Goal: Task Accomplishment & Management: Manage account settings

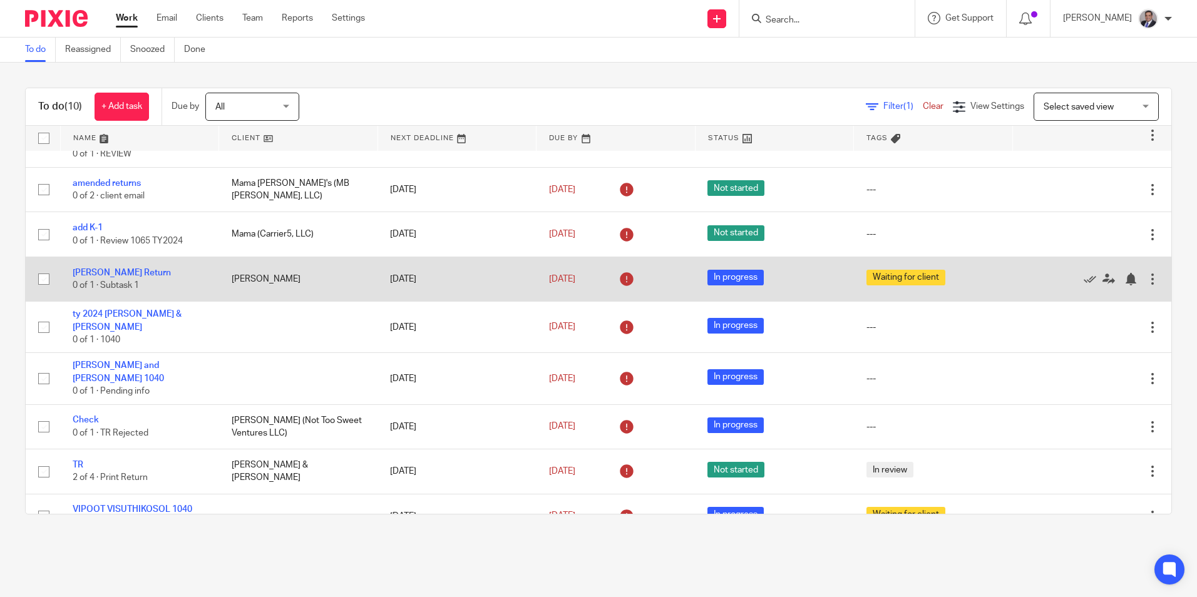
scroll to position [97, 0]
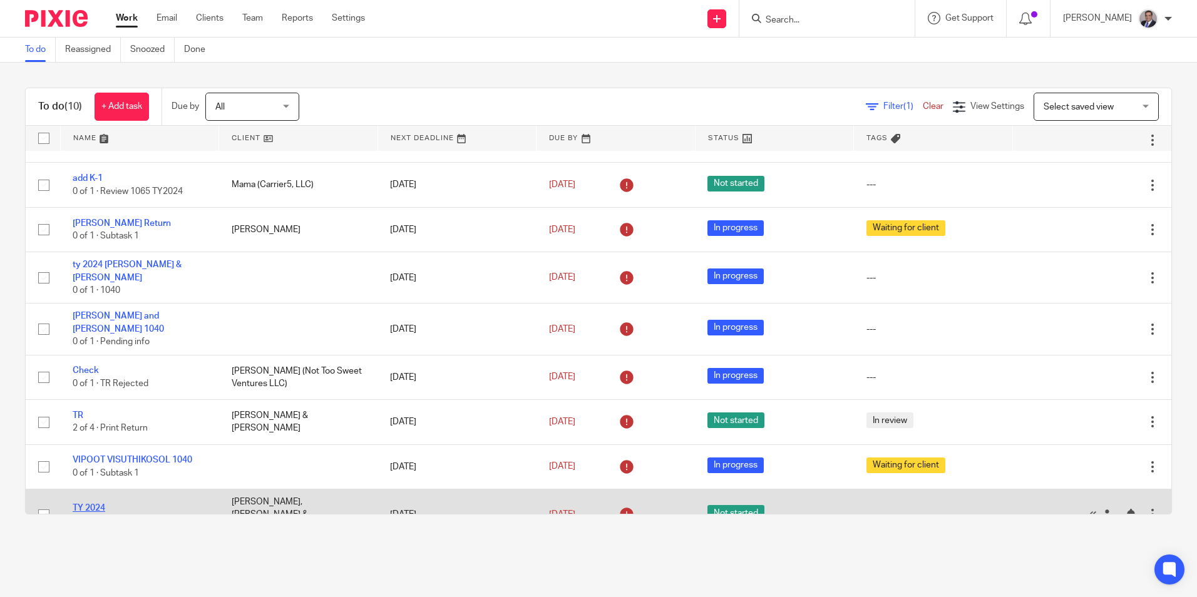
click at [100, 504] on link "TY 2024" at bounding box center [89, 508] width 33 height 9
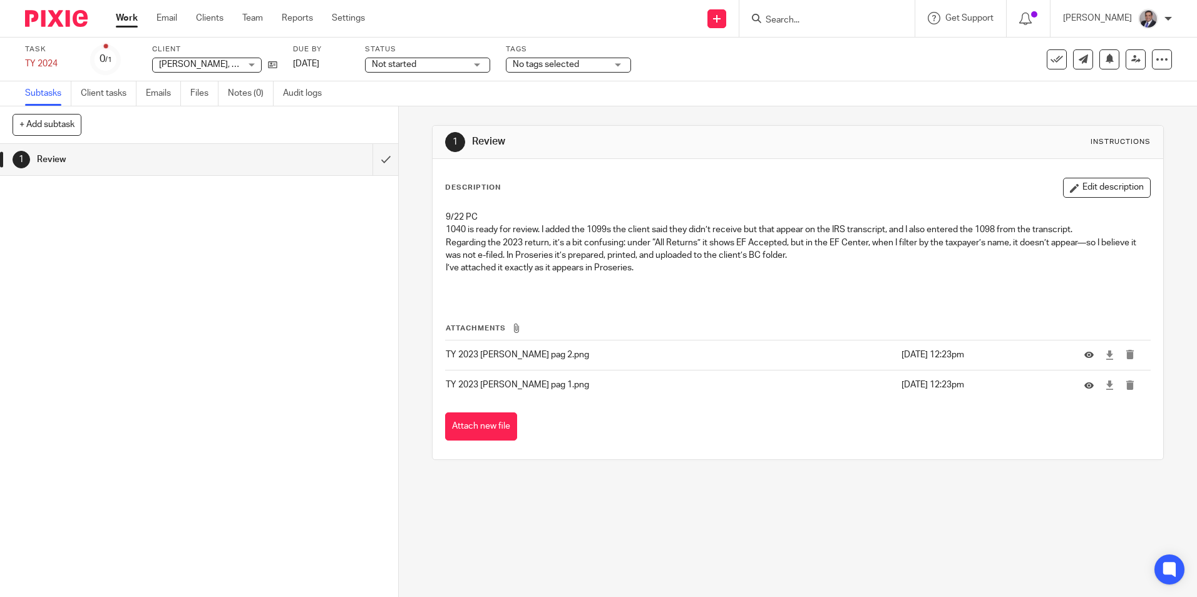
click at [506, 354] on p "TY 2023 Minkha Lee pag 2.png" at bounding box center [670, 355] width 449 height 13
click at [1084, 352] on icon at bounding box center [1088, 355] width 9 height 9
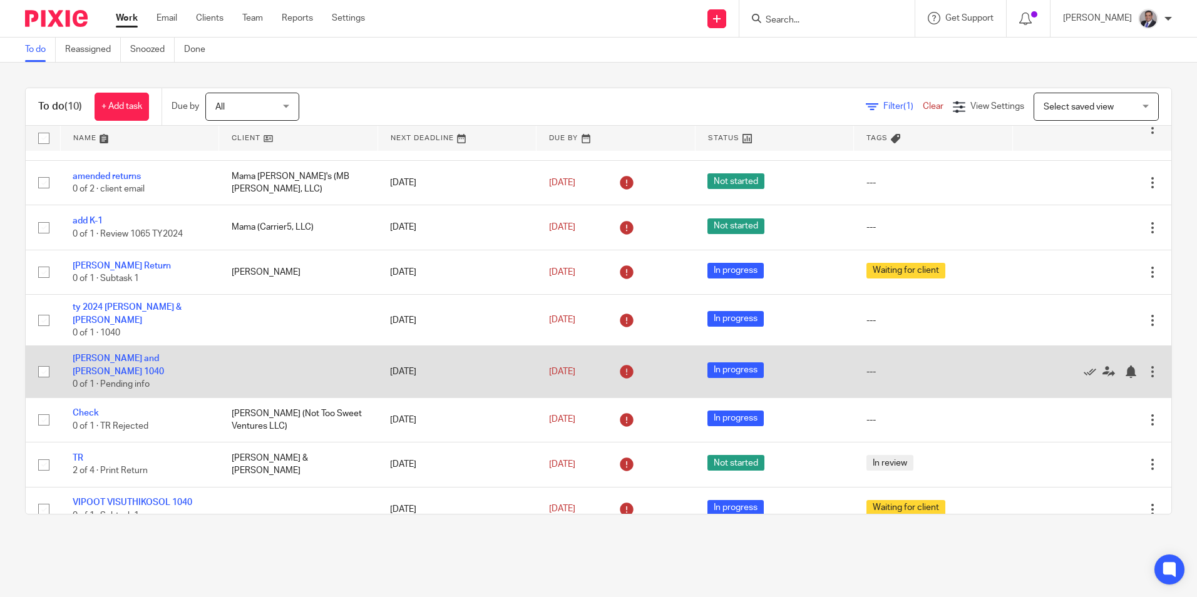
scroll to position [97, 0]
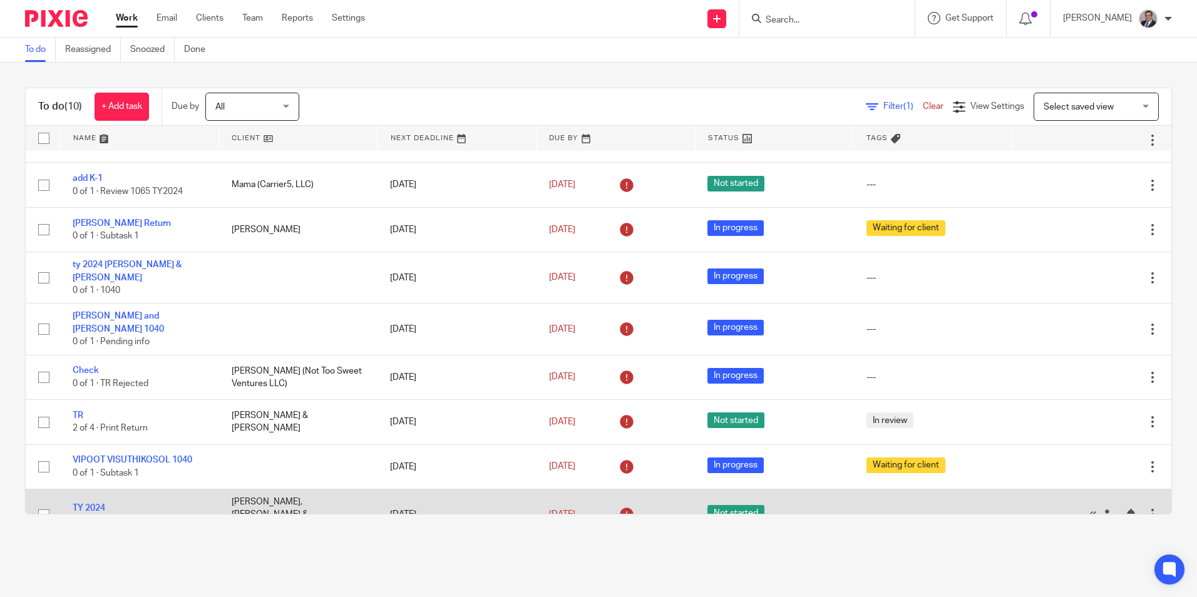
click at [86, 489] on td "TY 2024 0 of 1 · Review" at bounding box center [139, 514] width 159 height 51
click at [95, 504] on link "TY 2024" at bounding box center [89, 508] width 33 height 9
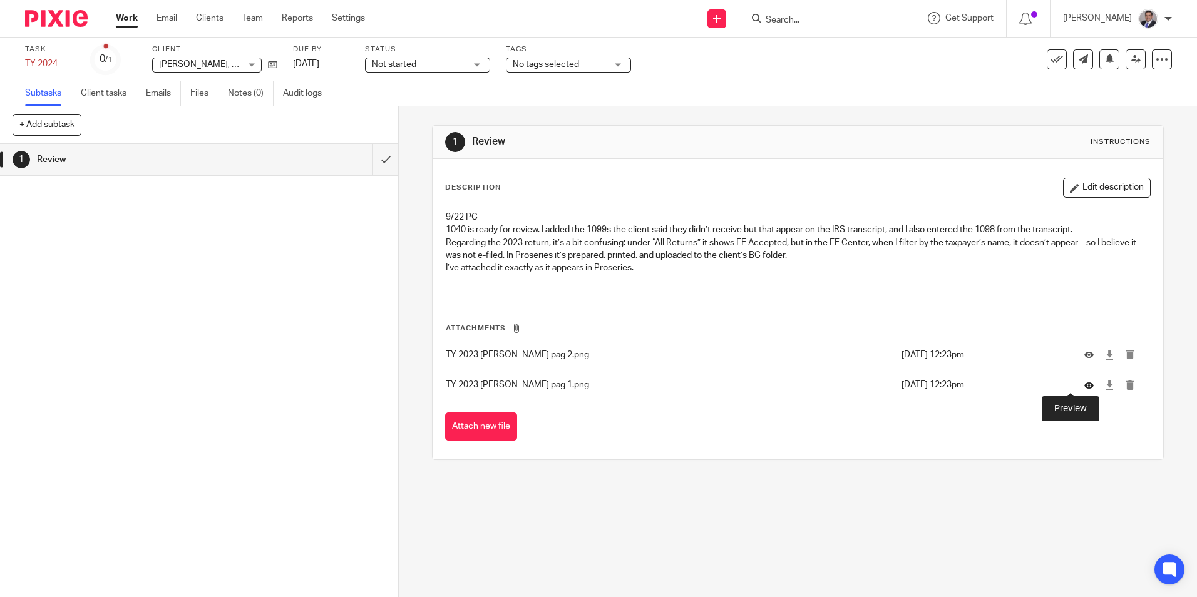
click at [1084, 388] on icon at bounding box center [1088, 385] width 9 height 9
click at [1084, 353] on icon at bounding box center [1088, 355] width 9 height 9
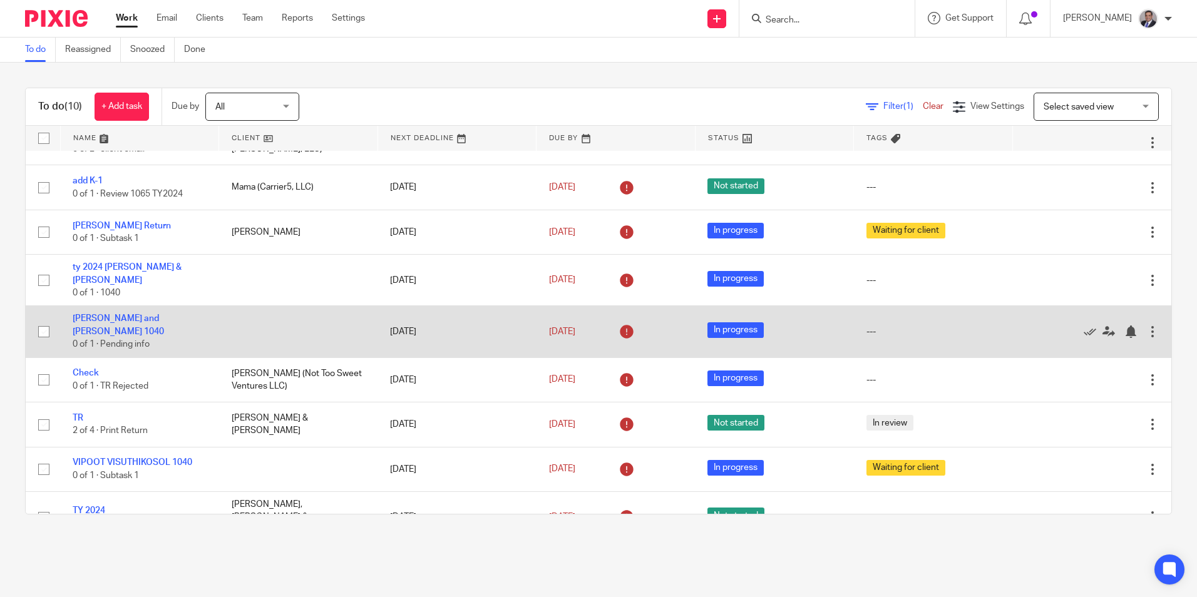
scroll to position [97, 0]
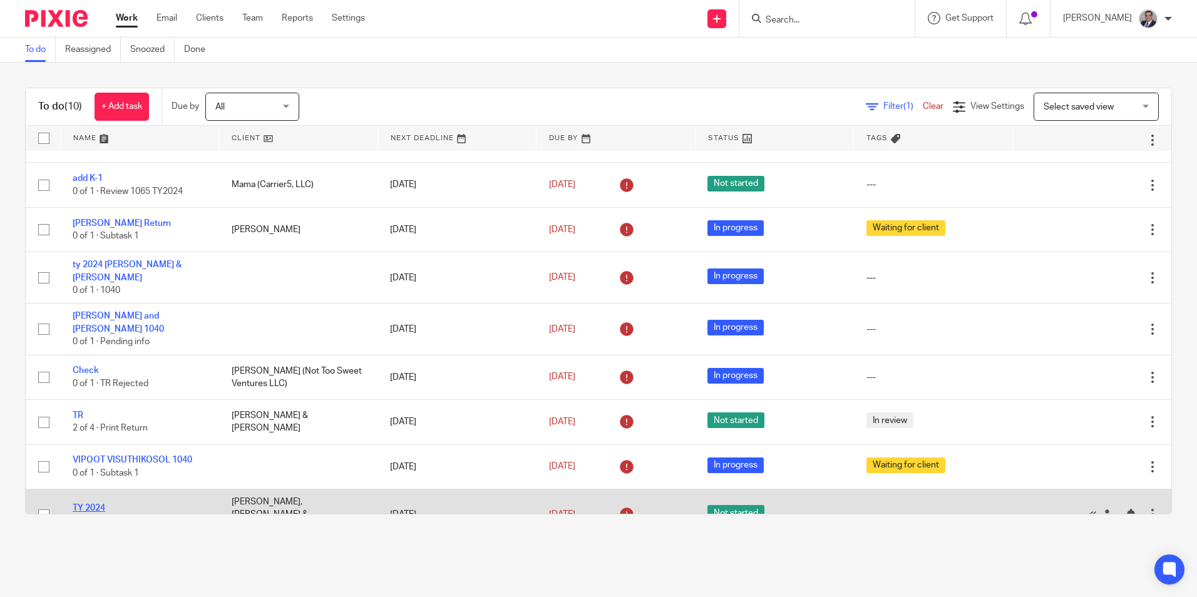
click at [88, 504] on link "TY 2024" at bounding box center [89, 508] width 33 height 9
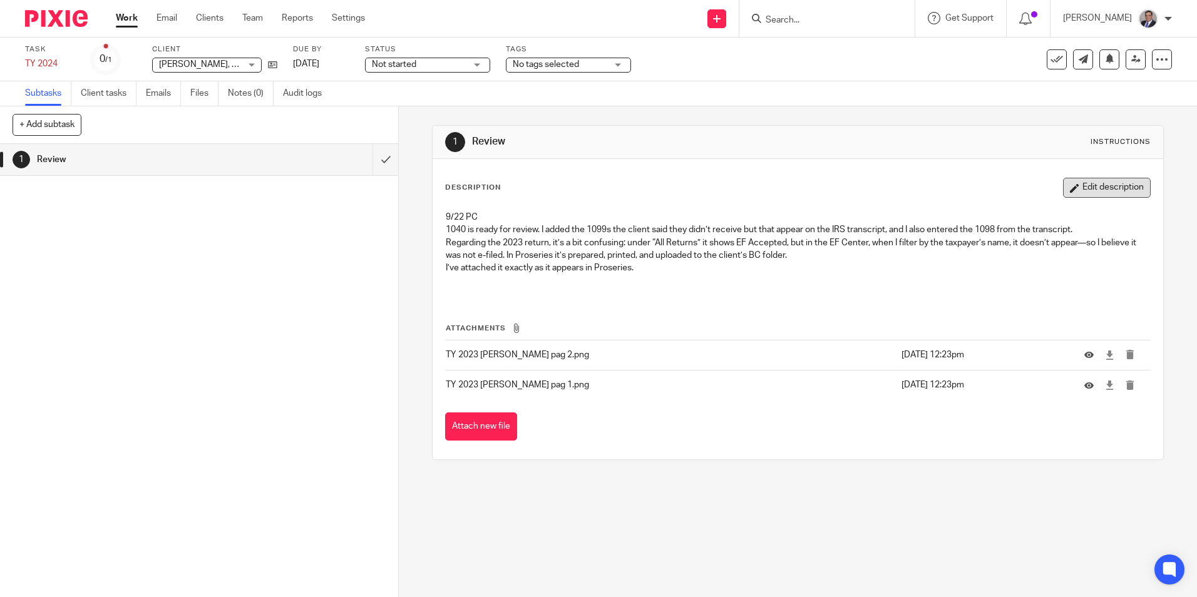
click at [1068, 196] on button "Edit description" at bounding box center [1107, 188] width 88 height 20
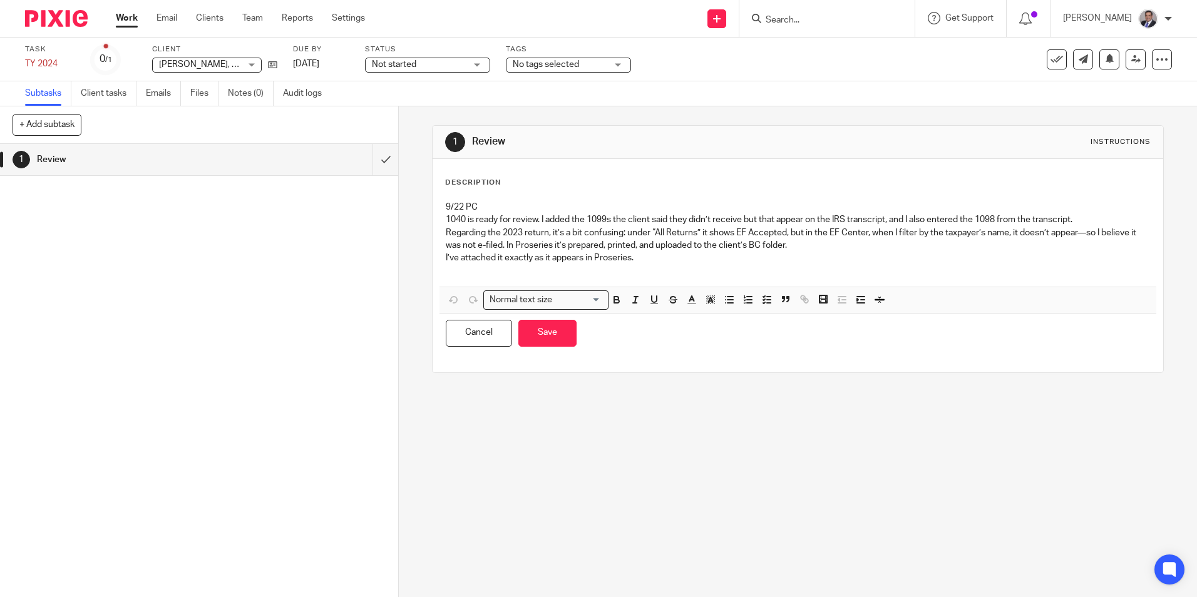
click at [446, 209] on p "9/22 PC" at bounding box center [798, 207] width 704 height 13
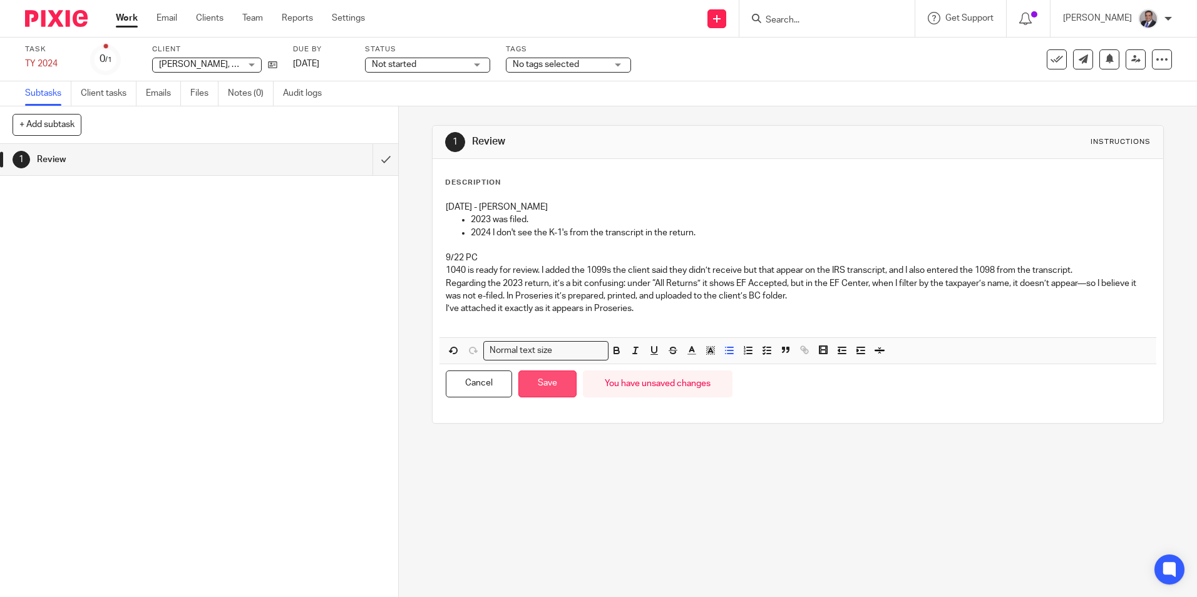
click at [551, 378] on button "Save" at bounding box center [547, 384] width 58 height 27
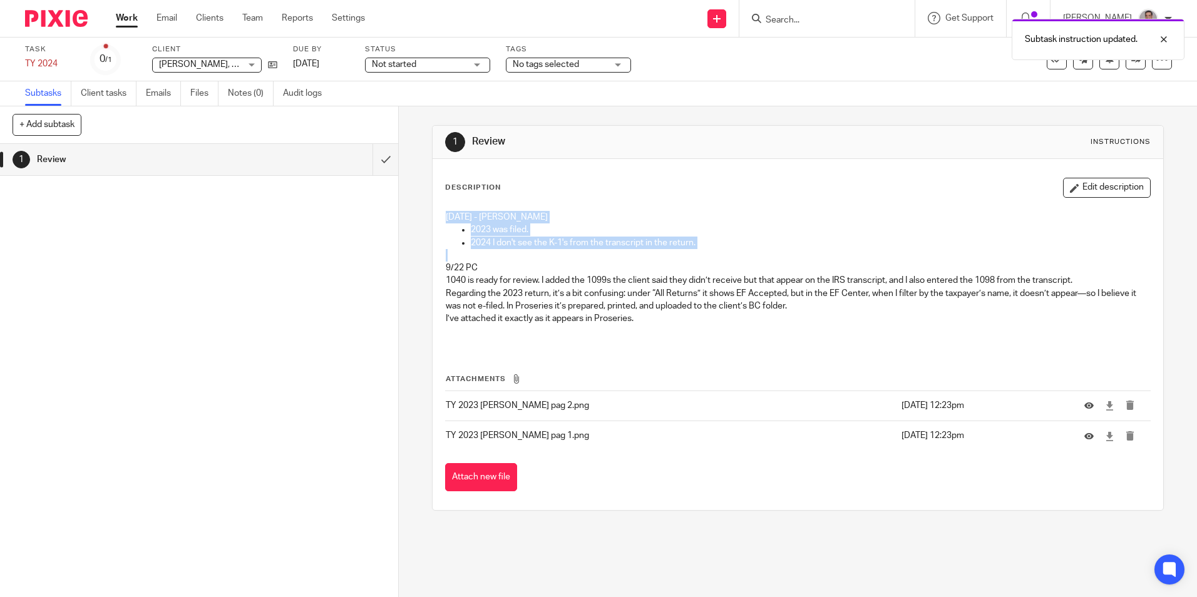
drag, startPoint x: 700, startPoint y: 249, endPoint x: 414, endPoint y: 211, distance: 288.7
click at [414, 211] on div "1 Review Instructions Description Edit description 9/24/2025 - Rahil Hamirani 2…" at bounding box center [798, 351] width 798 height 491
copy div "9/24/2025 - Rahil Hamirani 2023 was filed. 2024 I don't see the K-1's from the …"
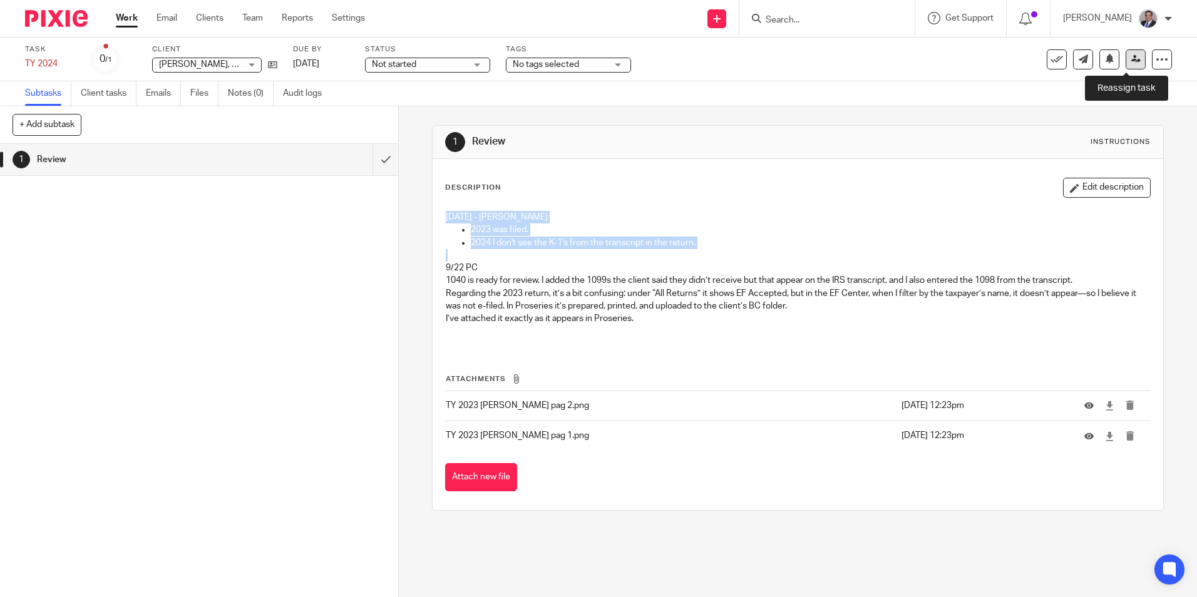
click at [1126, 62] on link at bounding box center [1136, 59] width 20 height 20
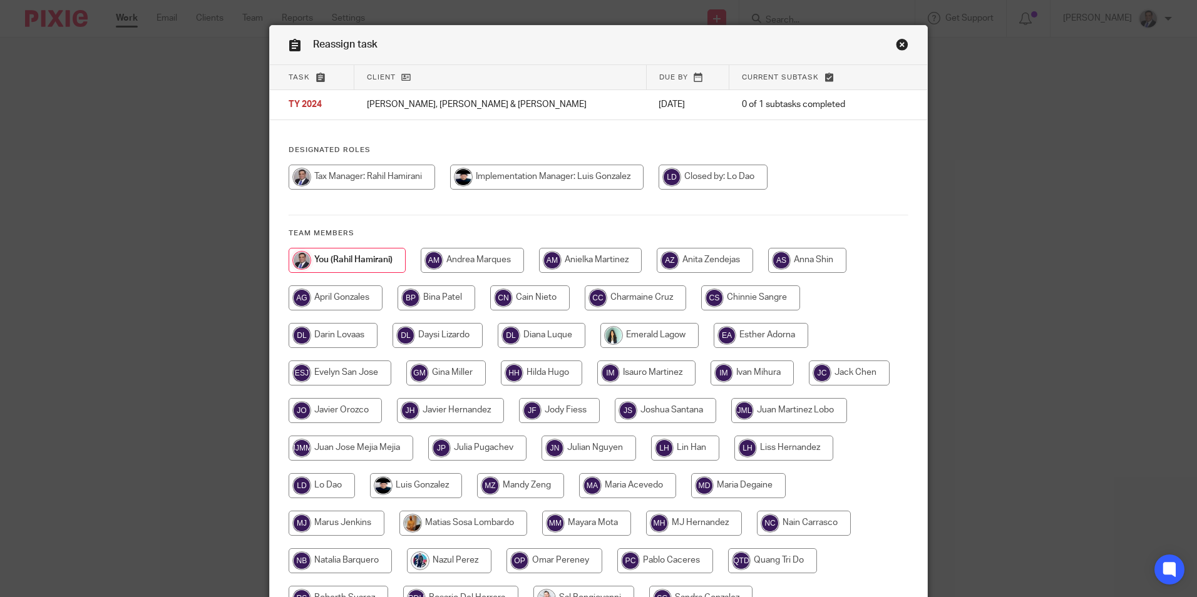
scroll to position [192, 0]
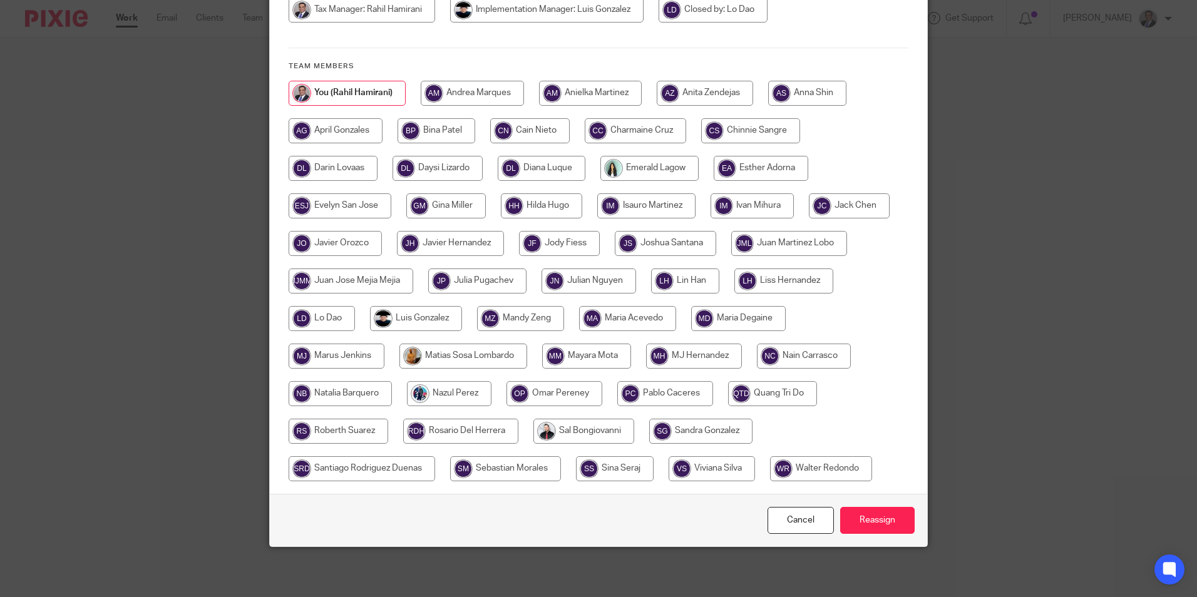
click at [658, 398] on input "radio" at bounding box center [665, 393] width 96 height 25
radio input "true"
click at [863, 520] on input "Reassign" at bounding box center [877, 520] width 75 height 27
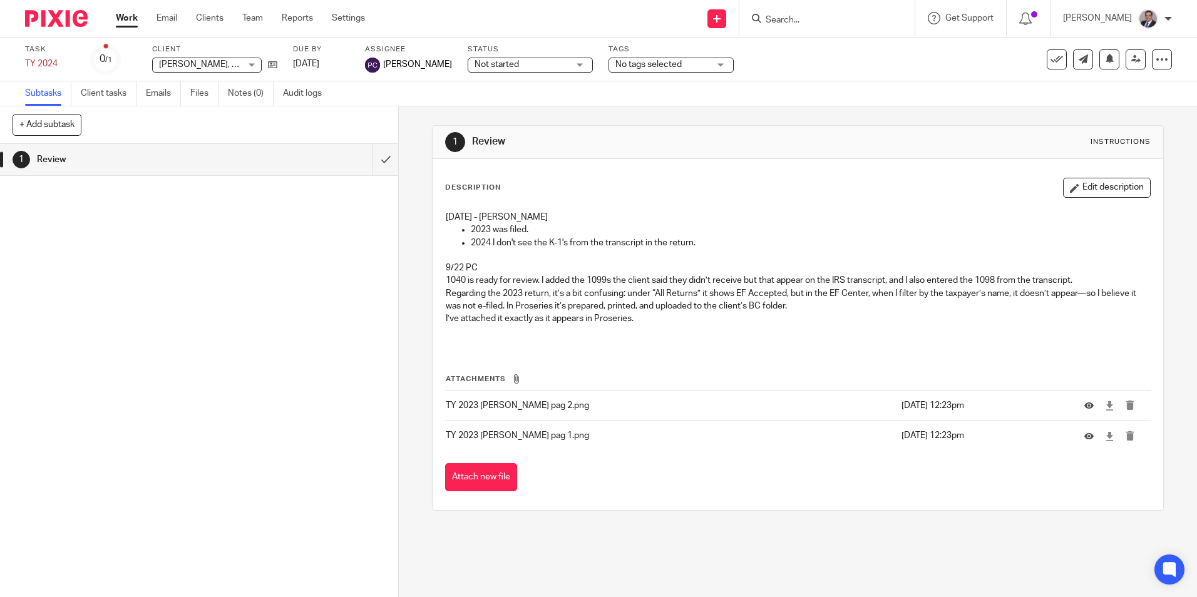
click at [132, 304] on div "1 Review" at bounding box center [199, 370] width 398 height 453
click at [132, 16] on link "Work" at bounding box center [127, 18] width 22 height 13
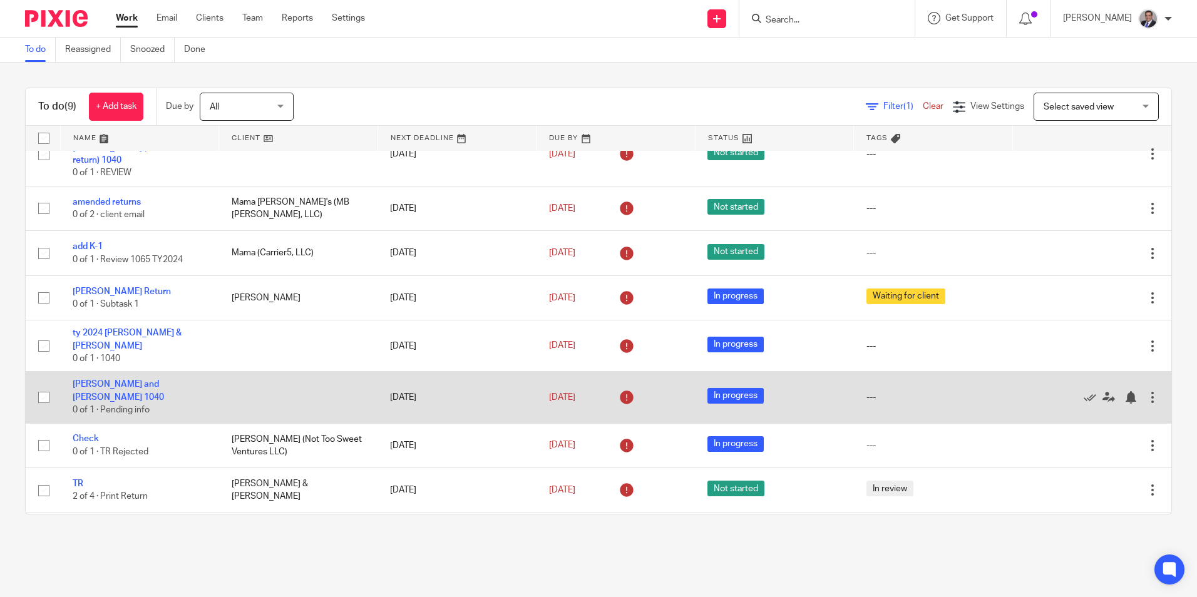
scroll to position [53, 0]
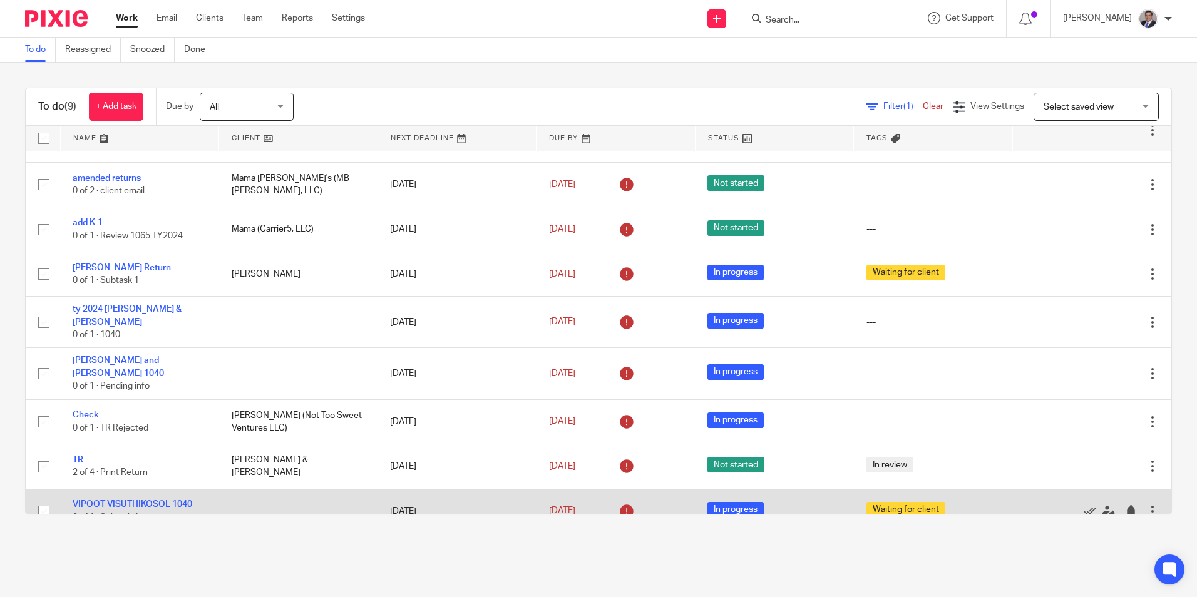
click at [156, 500] on link "VIPOOT VISUTHIKOSOL 1040" at bounding box center [133, 504] width 120 height 9
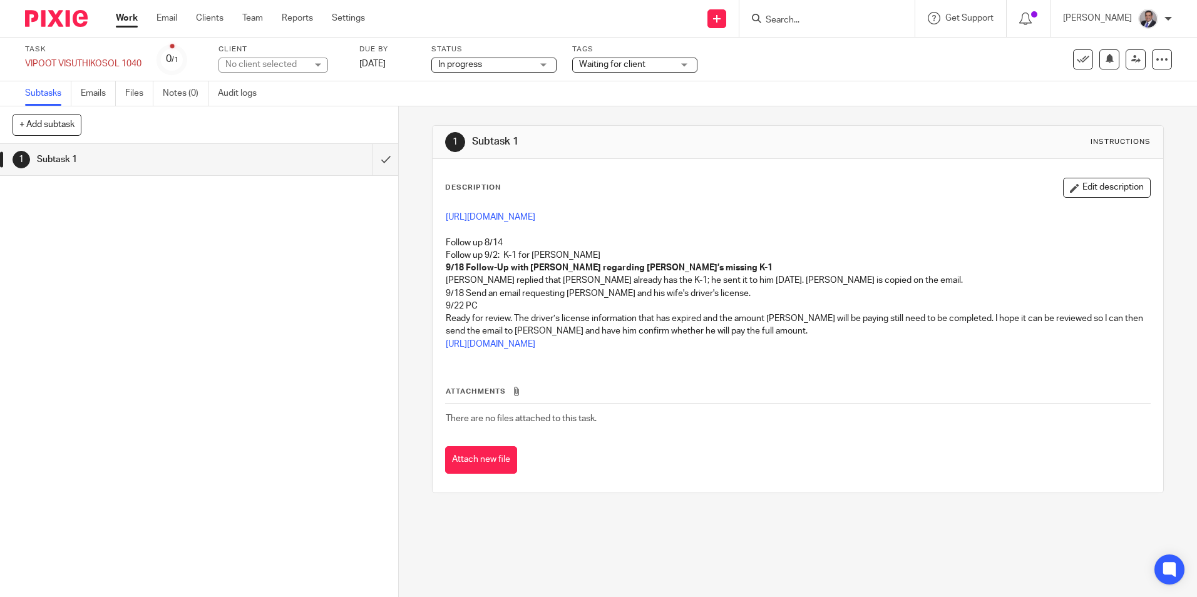
click at [130, 19] on link "Work" at bounding box center [127, 18] width 22 height 13
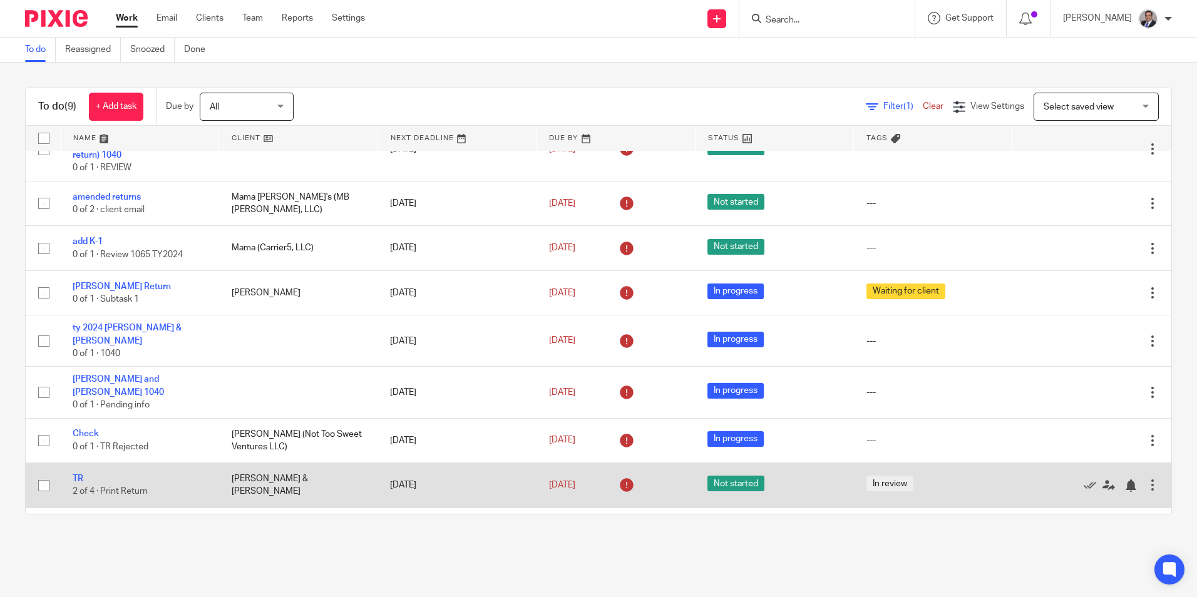
scroll to position [53, 0]
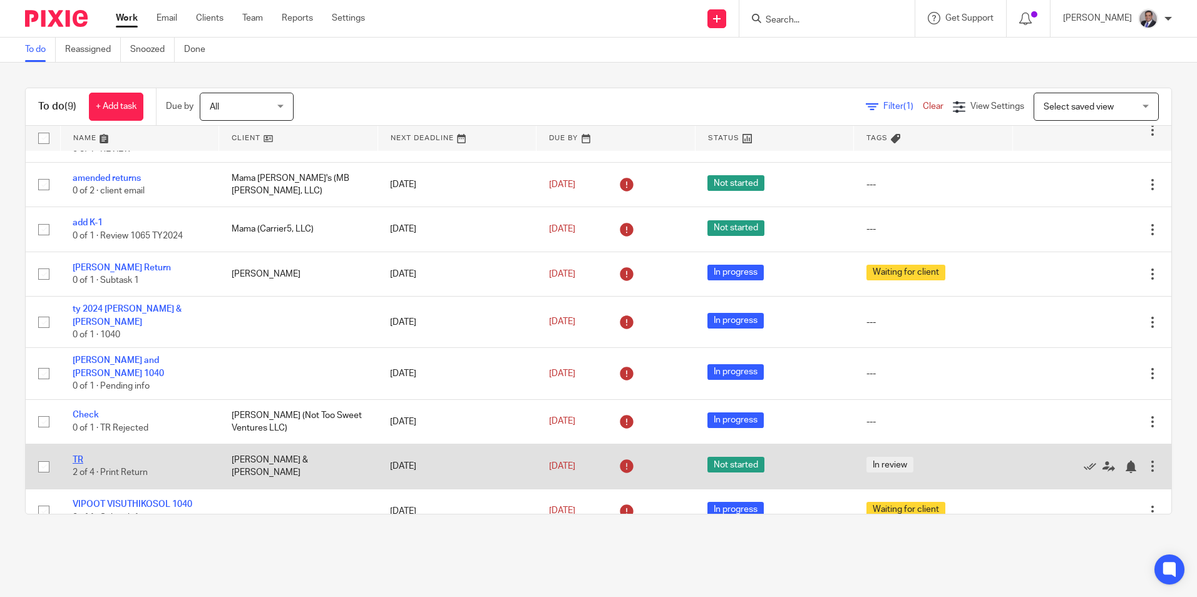
click at [78, 456] on link "TR" at bounding box center [78, 460] width 11 height 9
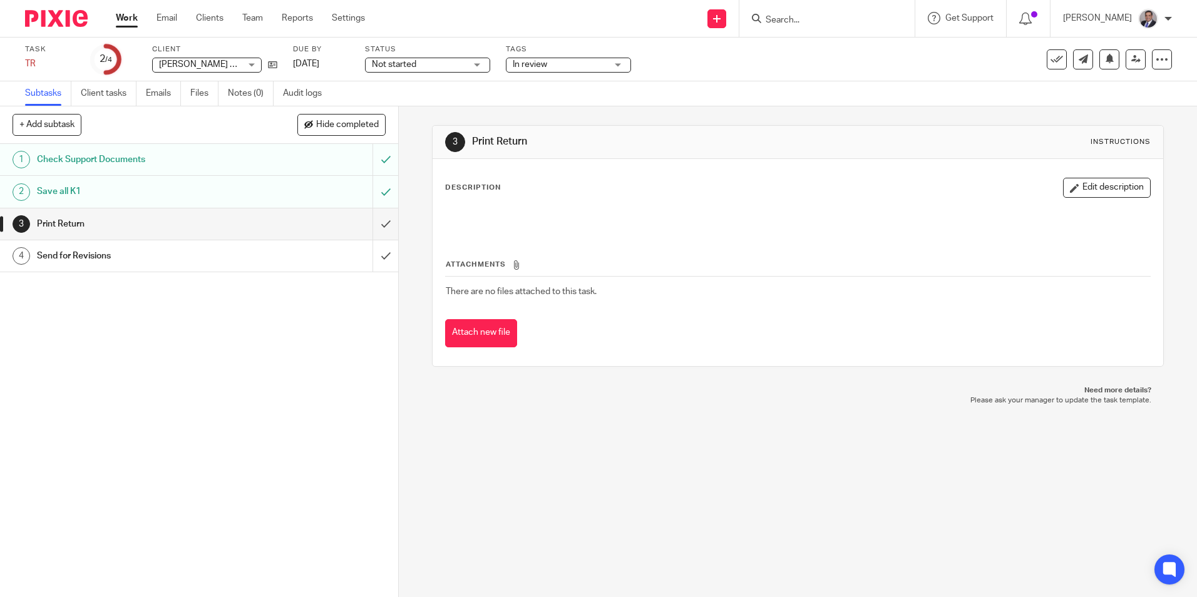
click at [84, 403] on div "1 Check Support Documents 2 Save all K1 3 Print Return 4 Send for Revisions" at bounding box center [199, 370] width 398 height 453
click at [144, 475] on div "1 Check Support Documents 2 Save all K1 3 Print Return 4 Send for Revisions" at bounding box center [199, 370] width 398 height 453
click at [73, 191] on h1 "Save all K1" at bounding box center [144, 191] width 215 height 19
click at [108, 163] on h1 "Check Support Documents" at bounding box center [144, 159] width 215 height 19
click at [90, 224] on h1 "Print Return" at bounding box center [144, 224] width 215 height 19
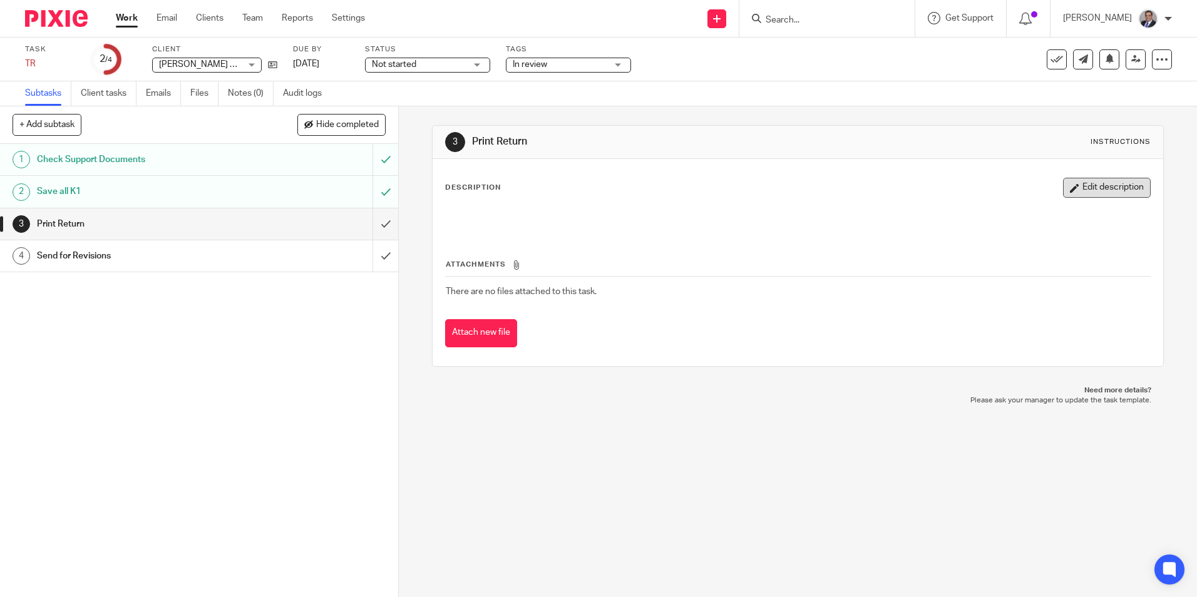
click at [1097, 192] on button "Edit description" at bounding box center [1107, 188] width 88 height 20
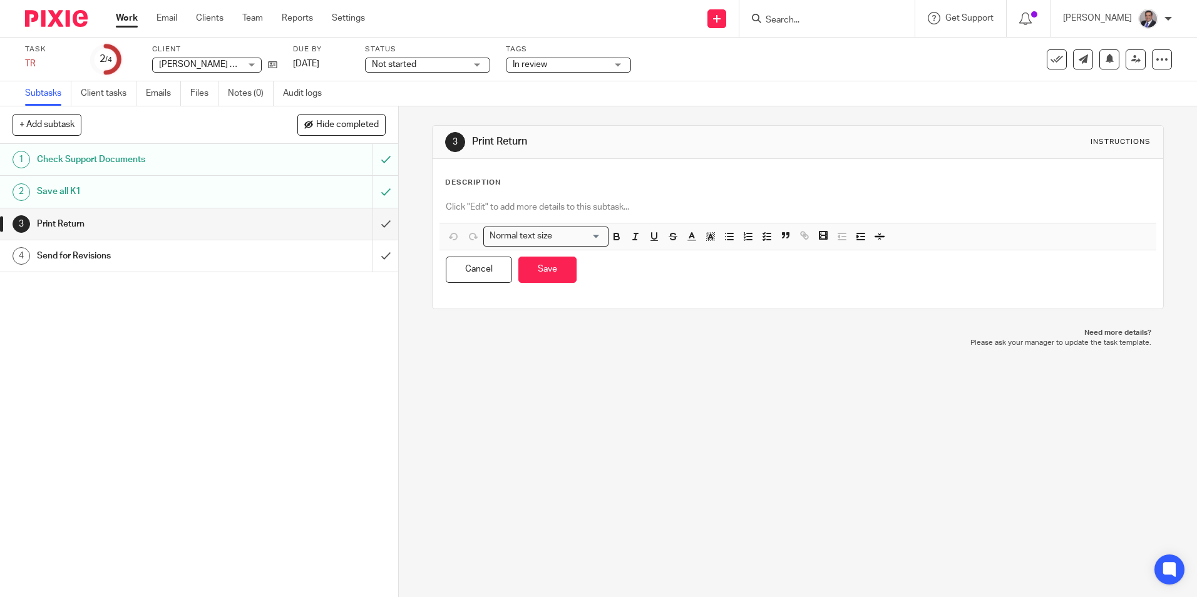
click at [490, 206] on p at bounding box center [798, 207] width 704 height 13
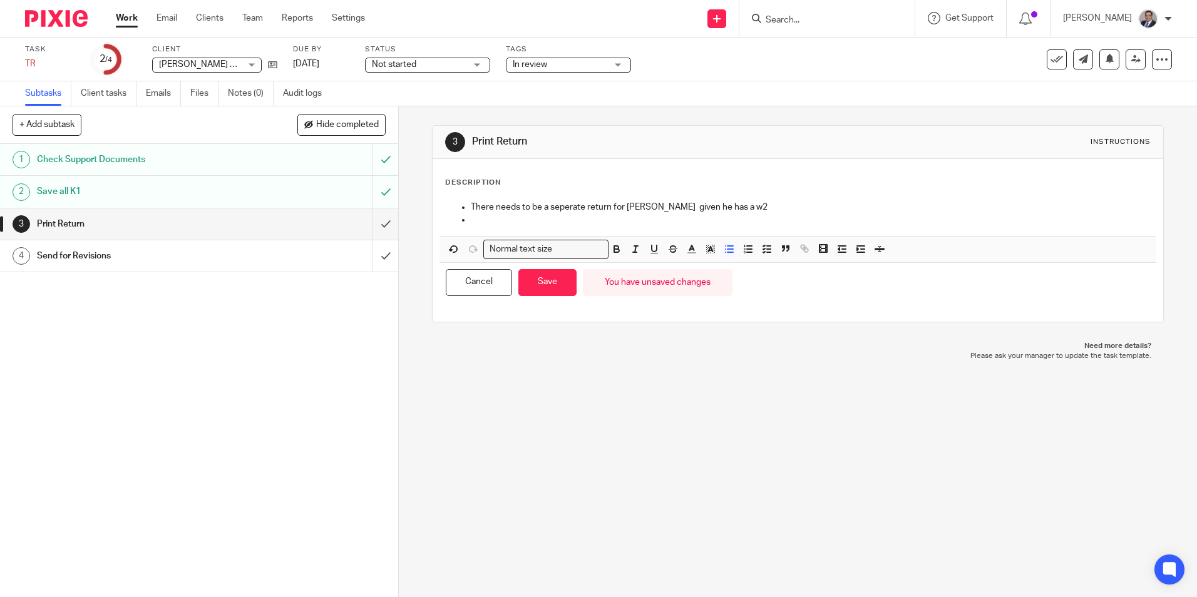
click at [759, 203] on p "There needs to be a seperate return for Maxime given he has a w2" at bounding box center [810, 207] width 679 height 13
click at [491, 221] on p at bounding box center [810, 220] width 679 height 13
click at [542, 234] on div "There needs to be a seperate return for Maxime given he has a w2 1098-T will he…" at bounding box center [798, 215] width 716 height 41
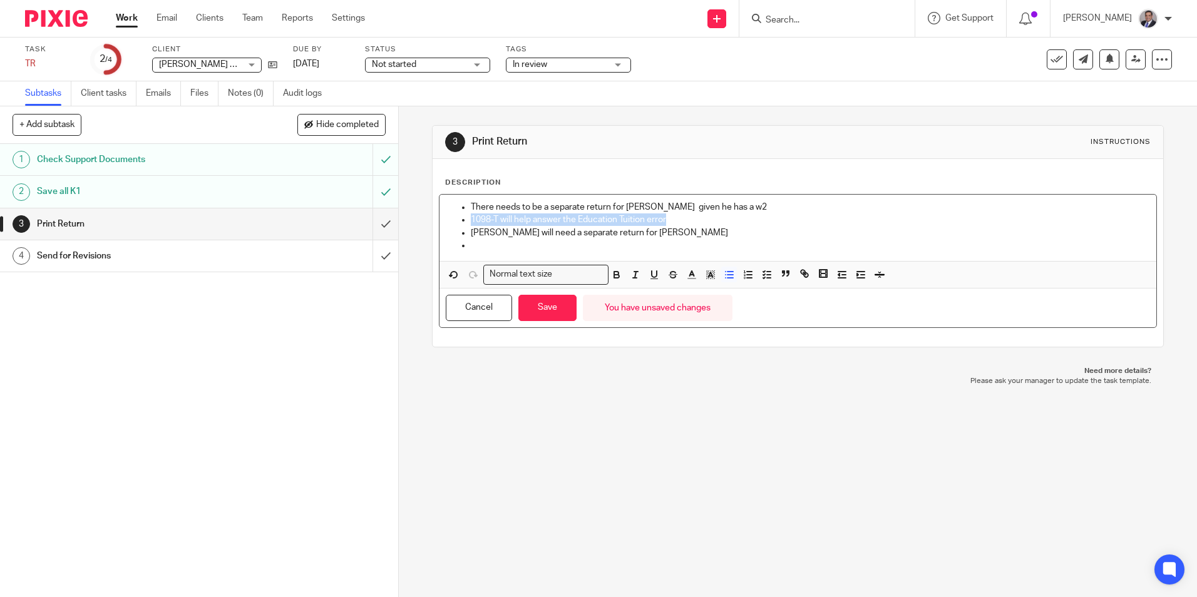
drag, startPoint x: 690, startPoint y: 216, endPoint x: 462, endPoint y: 217, distance: 227.9
click at [462, 217] on ul "There needs to be a separate return for Maxime given he has a w2 1098-T will he…" at bounding box center [798, 226] width 704 height 51
click at [646, 245] on p at bounding box center [810, 245] width 679 height 13
drag, startPoint x: 541, startPoint y: 307, endPoint x: 478, endPoint y: 200, distance: 124.9
click at [483, 200] on div "There needs to be a separate return for Maxime given he has a w2 Where is the s…" at bounding box center [798, 261] width 718 height 134
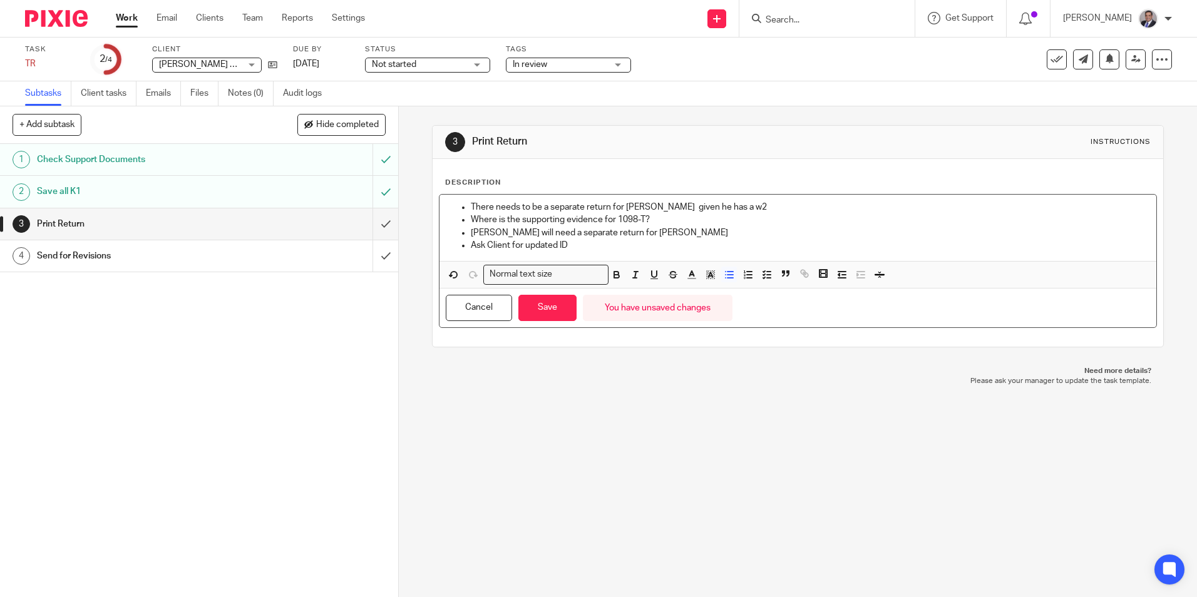
click at [465, 204] on ul "There needs to be a separate return for Maxime given he has a w2 Where is the s…" at bounding box center [798, 226] width 704 height 51
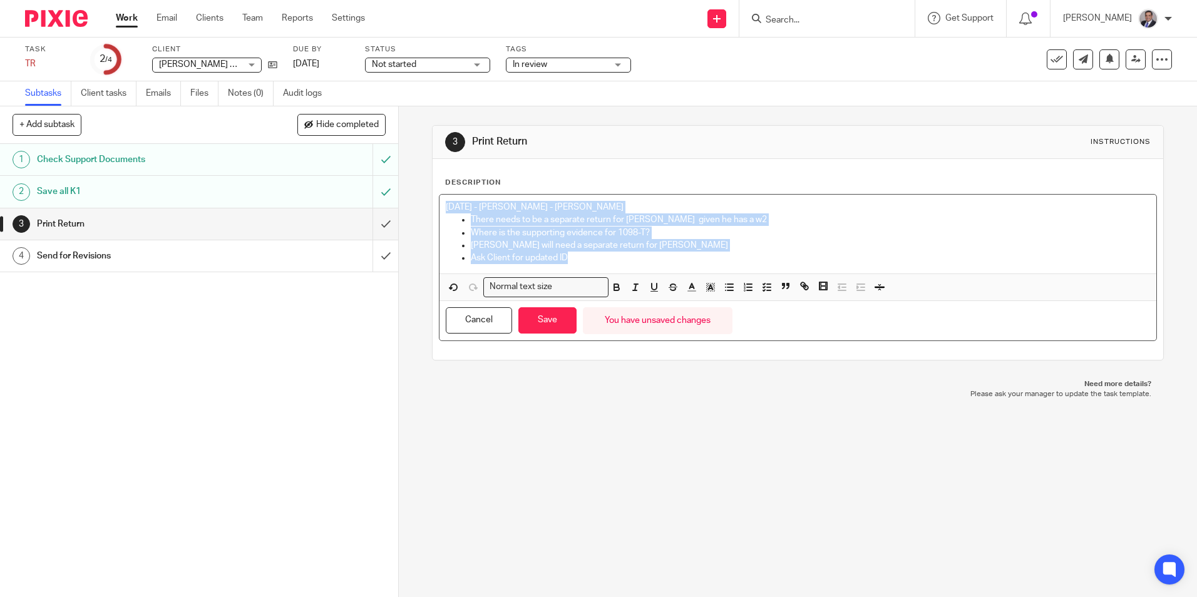
drag, startPoint x: 572, startPoint y: 257, endPoint x: 424, endPoint y: 186, distance: 164.4
click at [424, 186] on div "3 Print Return Instructions Description 9/24/2025 - Rahil Hamirani - Christroph…" at bounding box center [798, 351] width 798 height 491
copy div "9/24/2025 - Rahil Hamirani - Christrophe Paul There needs to be a separate retu…"
click at [557, 323] on button "Save" at bounding box center [547, 320] width 58 height 27
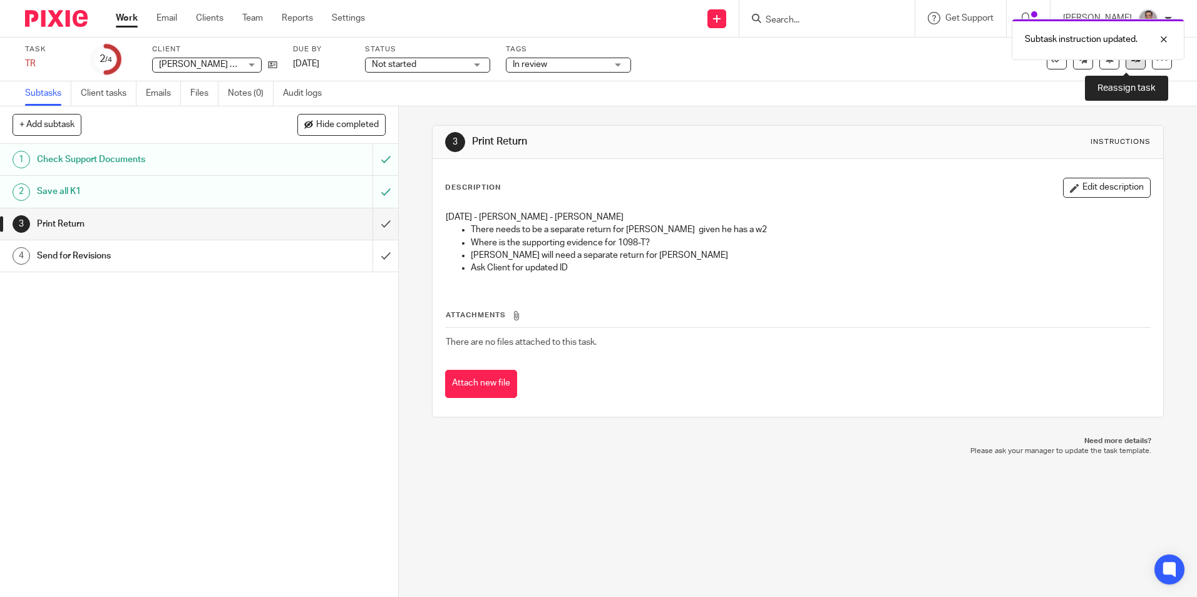
click at [1131, 63] on icon at bounding box center [1135, 58] width 9 height 9
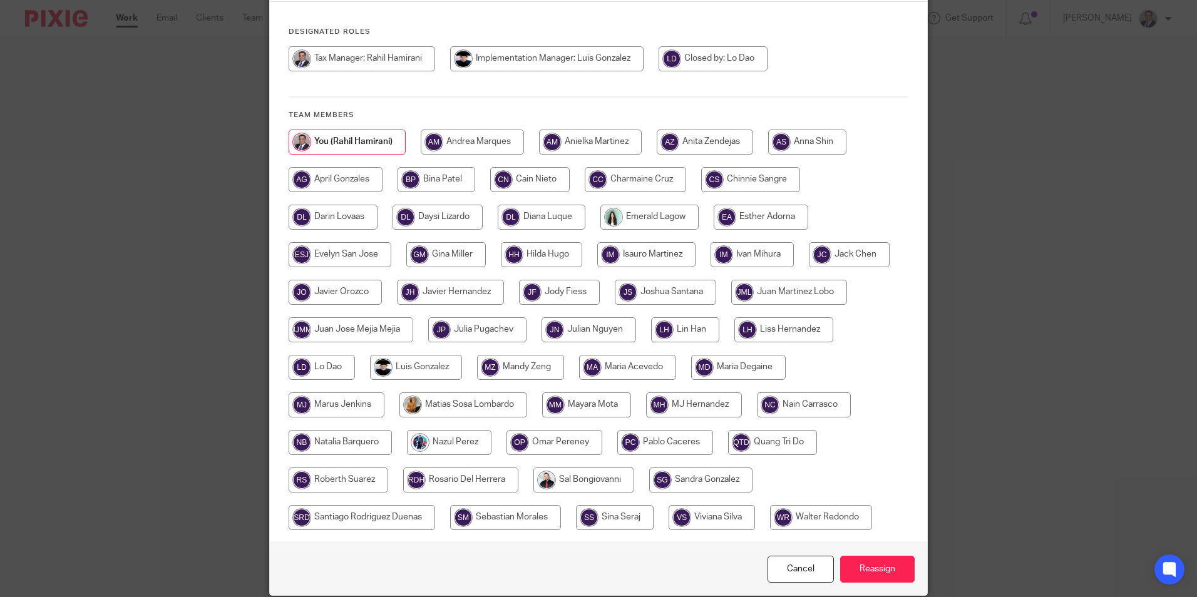
scroll to position [192, 0]
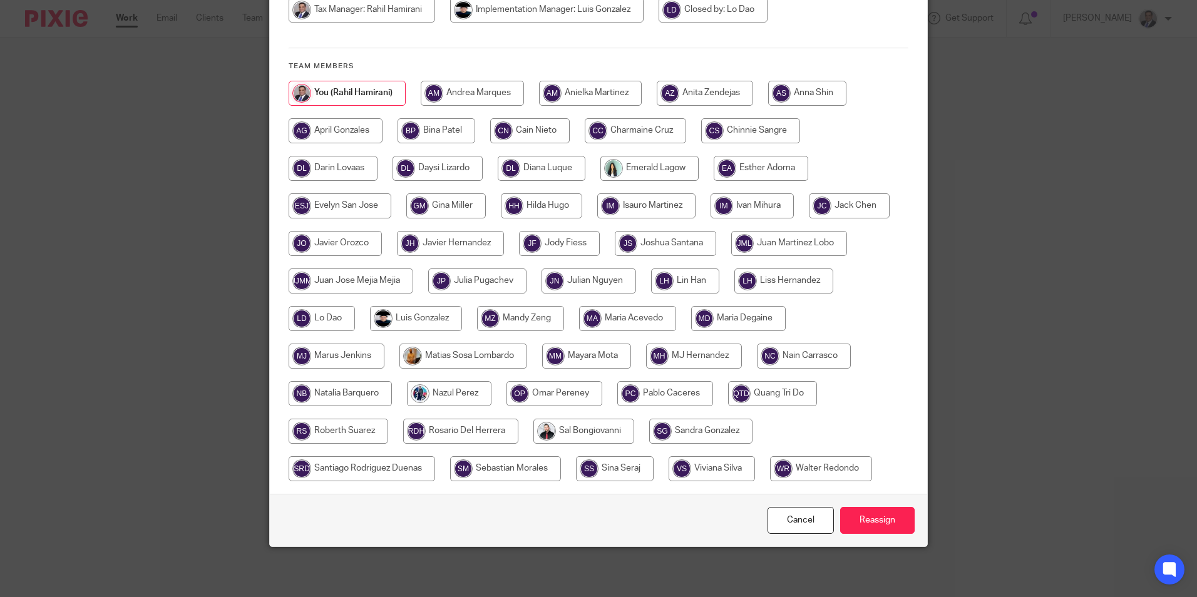
click at [626, 322] on input "radio" at bounding box center [627, 318] width 97 height 25
radio input "true"
click at [852, 518] on input "Reassign" at bounding box center [877, 520] width 75 height 27
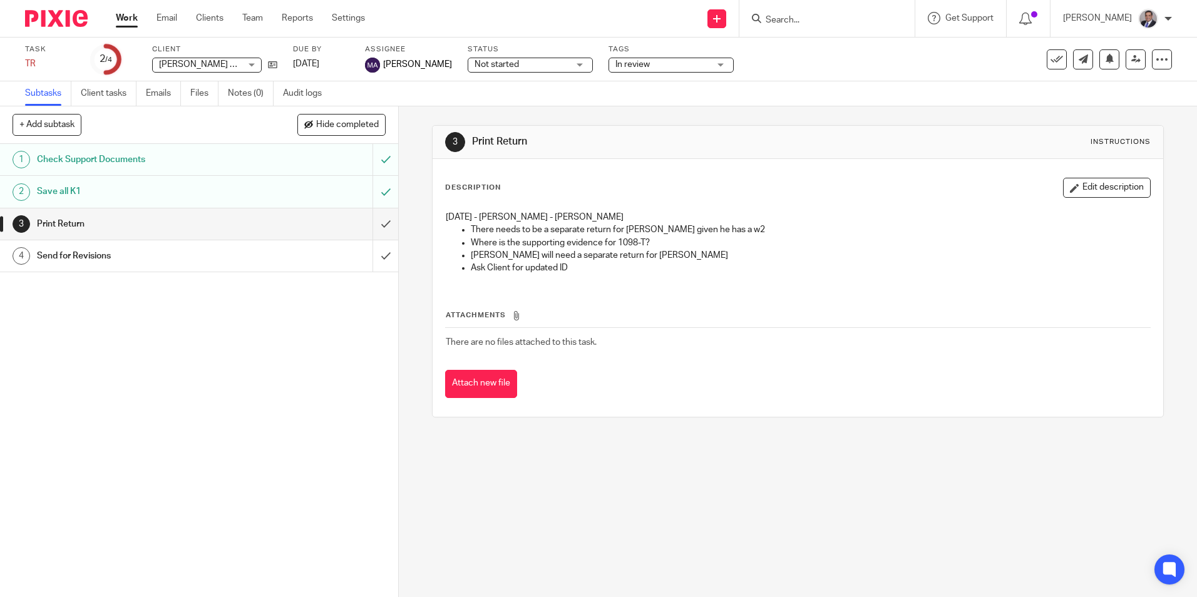
click at [41, 381] on div "1 Check Support Documents 2 Save all K1 3 Print Return 4 Send for Revisions" at bounding box center [199, 370] width 398 height 453
click at [127, 22] on link "Work" at bounding box center [127, 18] width 22 height 13
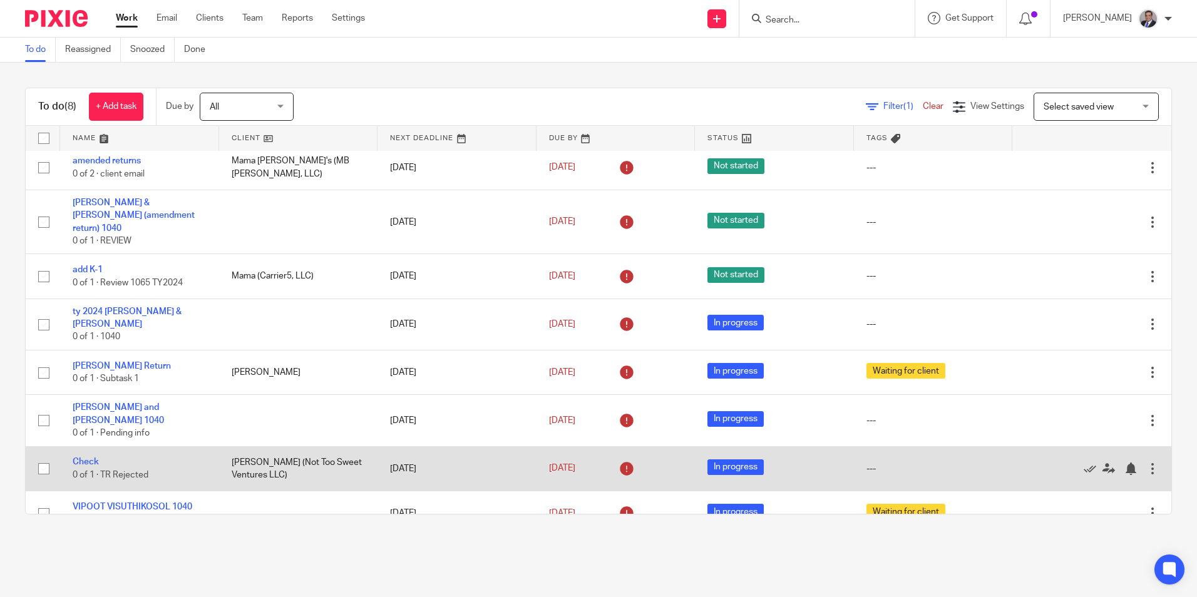
scroll to position [8, 0]
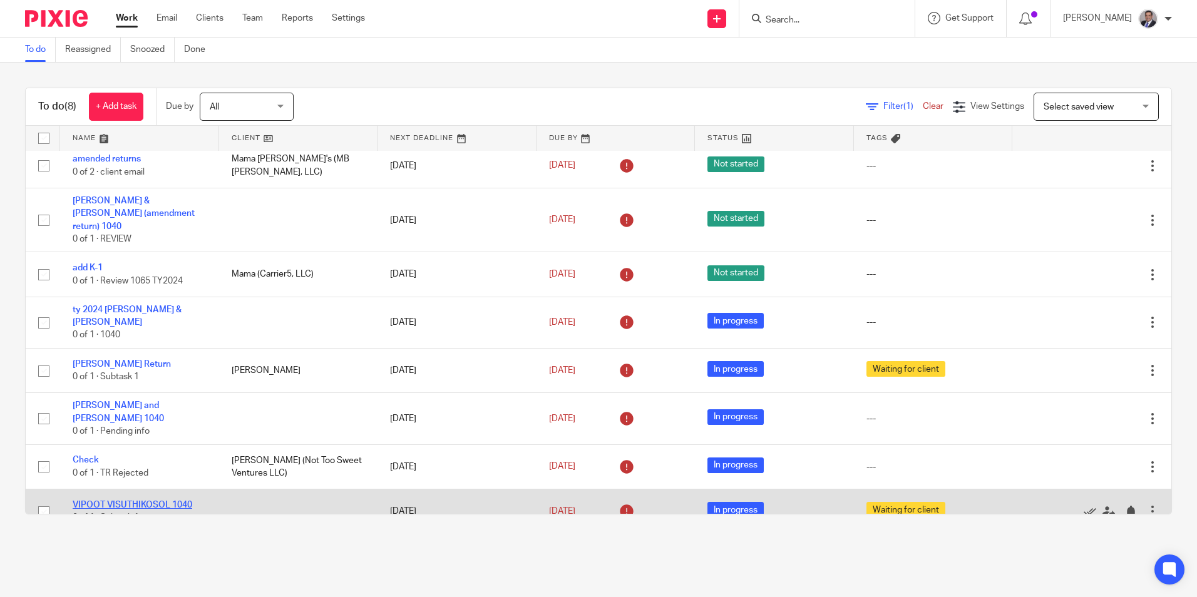
click at [159, 501] on link "VIPOOT VISUTHIKOSOL 1040" at bounding box center [133, 505] width 120 height 9
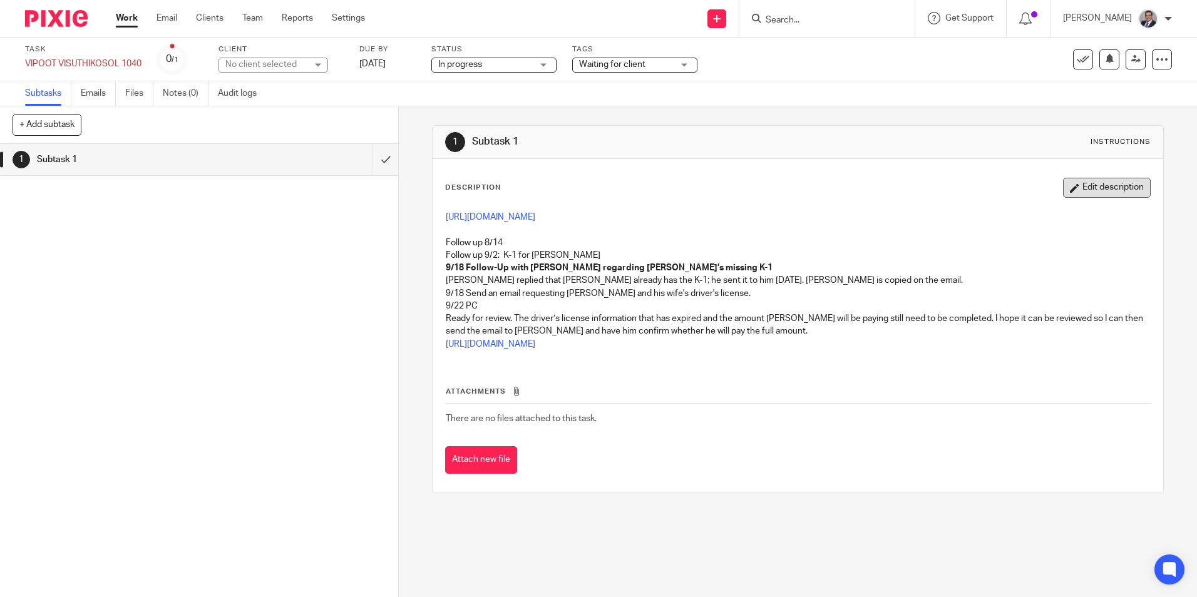
click at [1086, 180] on button "Edit description" at bounding box center [1107, 188] width 88 height 20
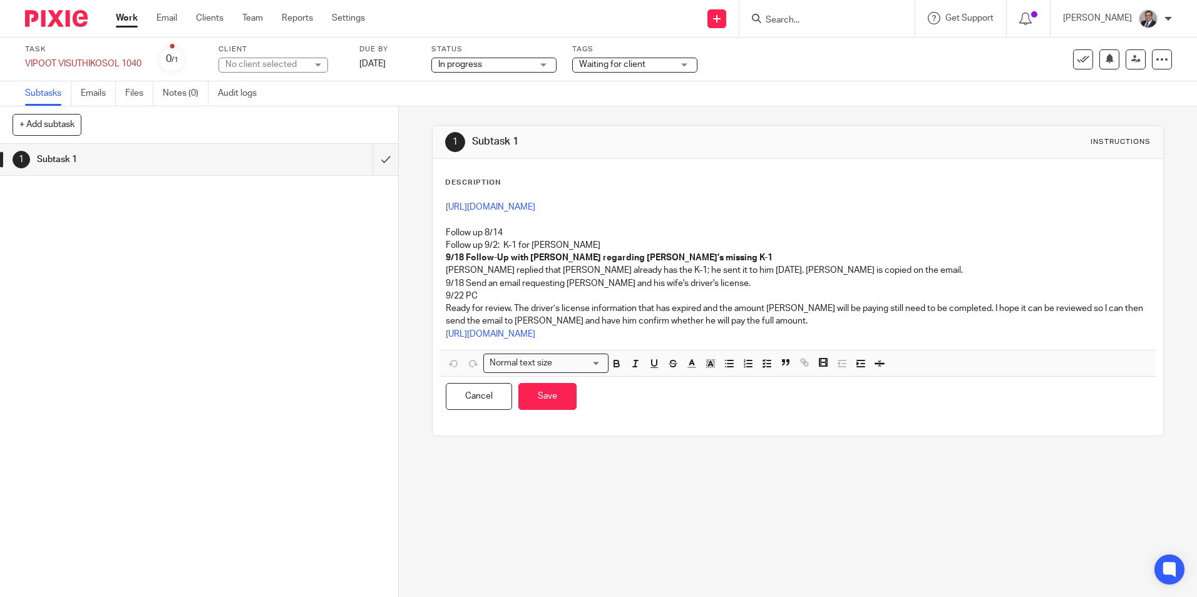
click at [121, 378] on div "1 Subtask 1" at bounding box center [199, 370] width 398 height 453
click at [446, 222] on p at bounding box center [798, 220] width 704 height 13
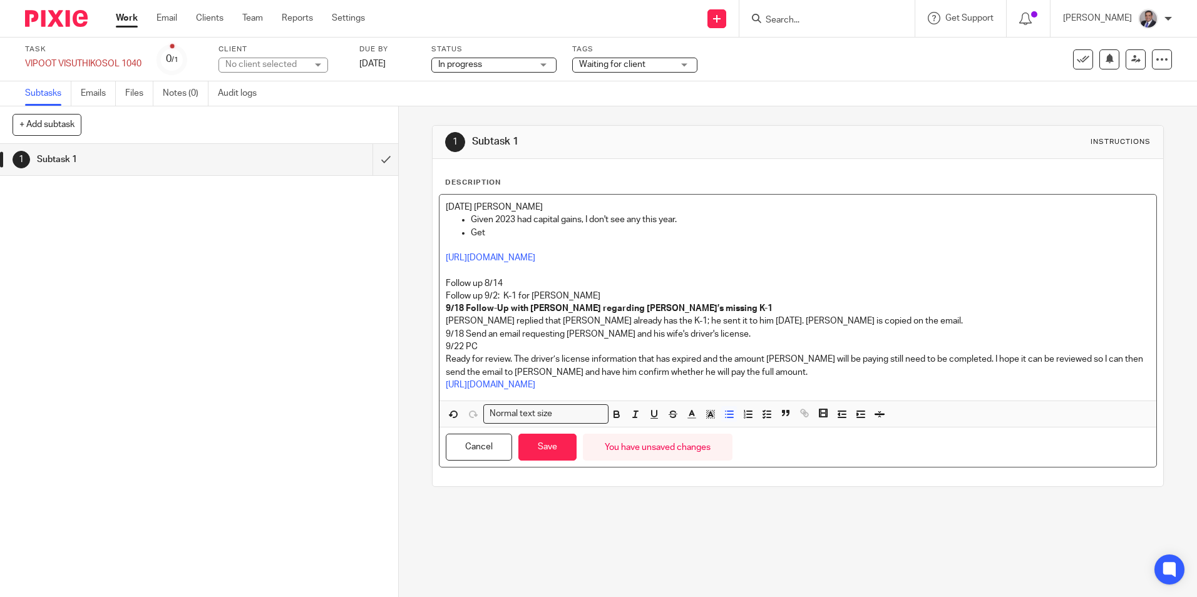
click at [500, 229] on p "Get" at bounding box center [810, 233] width 679 height 13
click at [546, 453] on button "Save" at bounding box center [547, 447] width 58 height 27
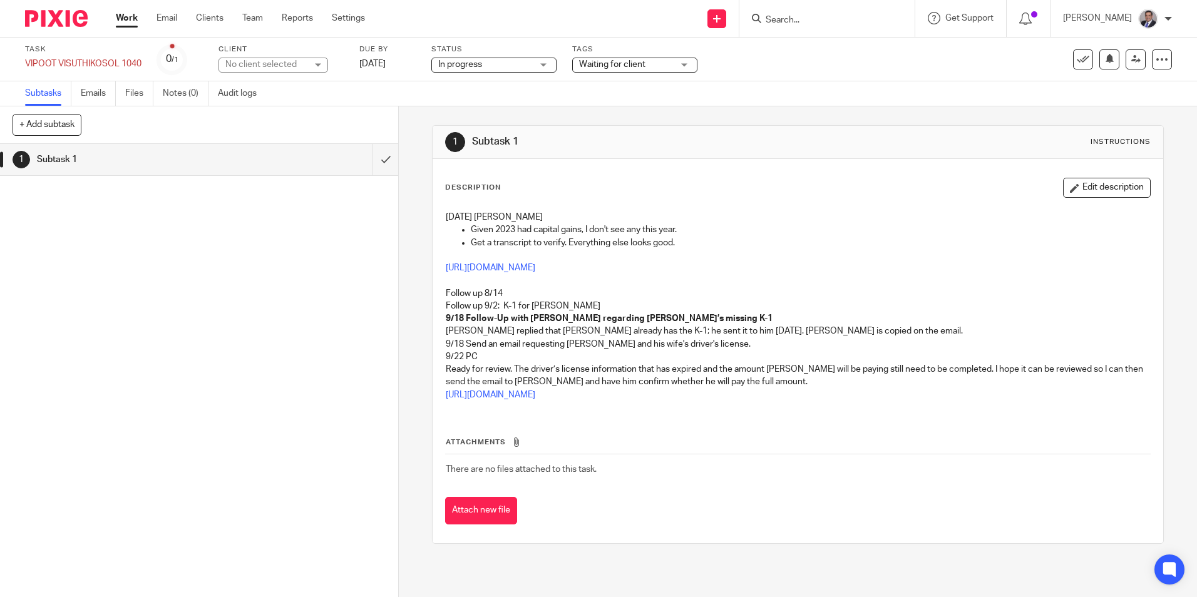
drag, startPoint x: 691, startPoint y: 247, endPoint x: 441, endPoint y: 218, distance: 250.8
click at [441, 218] on div "9/24/2025 Rahil Hamirani Vipoot Given 2023 had capital gains, I don't see any t…" at bounding box center [798, 308] width 716 height 206
drag, startPoint x: 441, startPoint y: 218, endPoint x: 524, endPoint y: 216, distance: 82.7
copy div "9/24/2025 Rahil Hamirani Vipoot Given 2023 had capital gains, I don't see any t…"
click at [1099, 426] on div "Attachments There are no files attached to this task. Attach new file" at bounding box center [797, 468] width 705 height 114
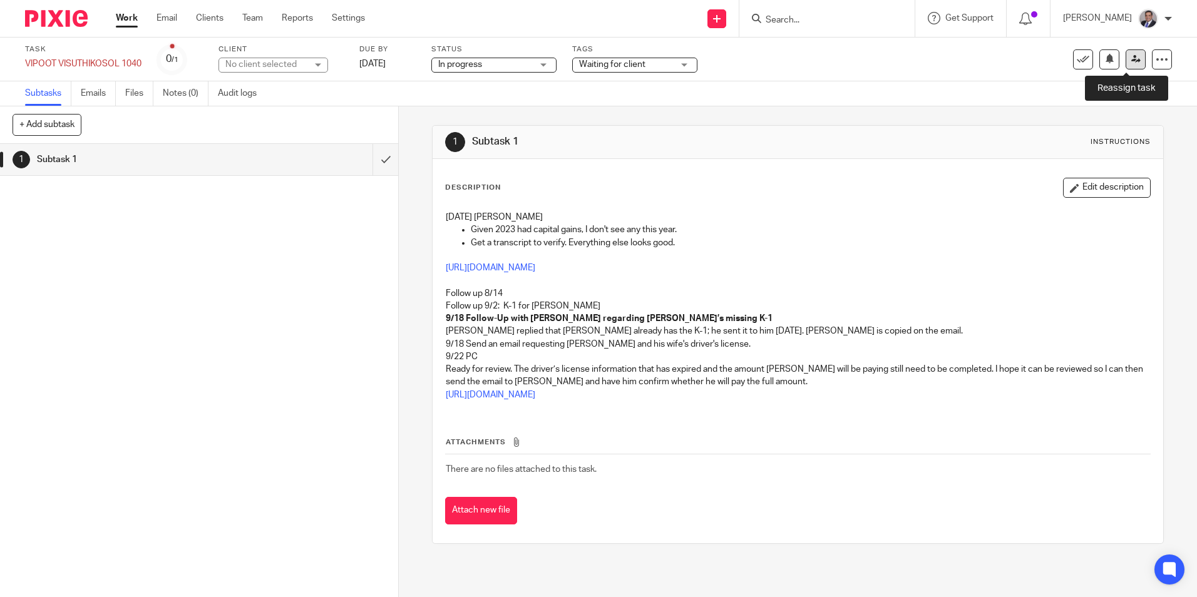
click at [1126, 64] on link at bounding box center [1136, 59] width 20 height 20
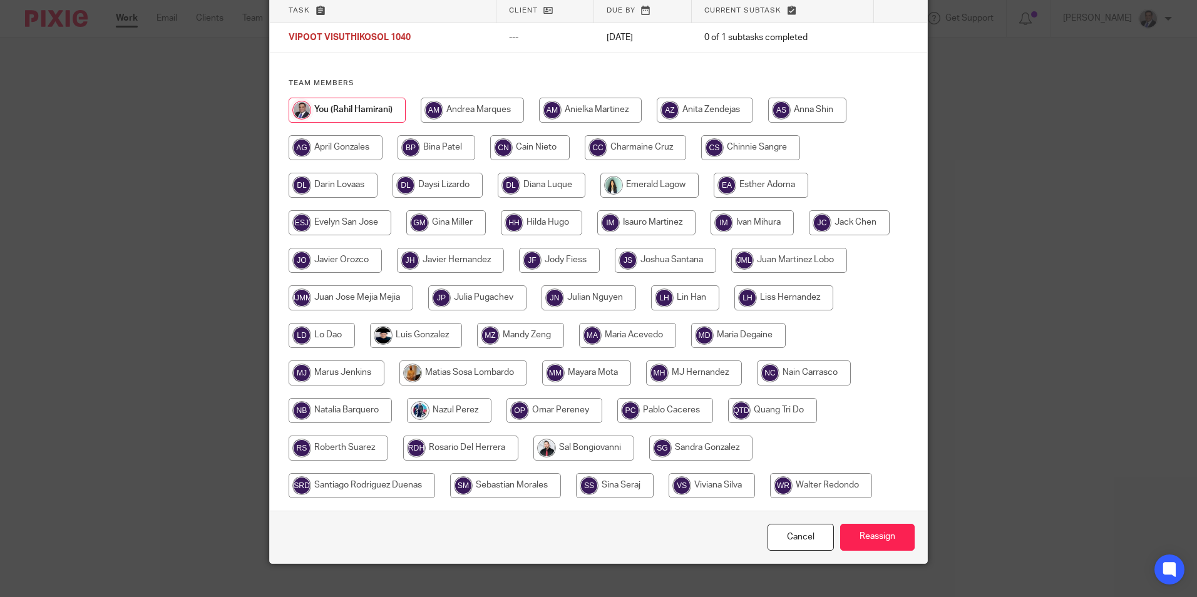
scroll to position [109, 0]
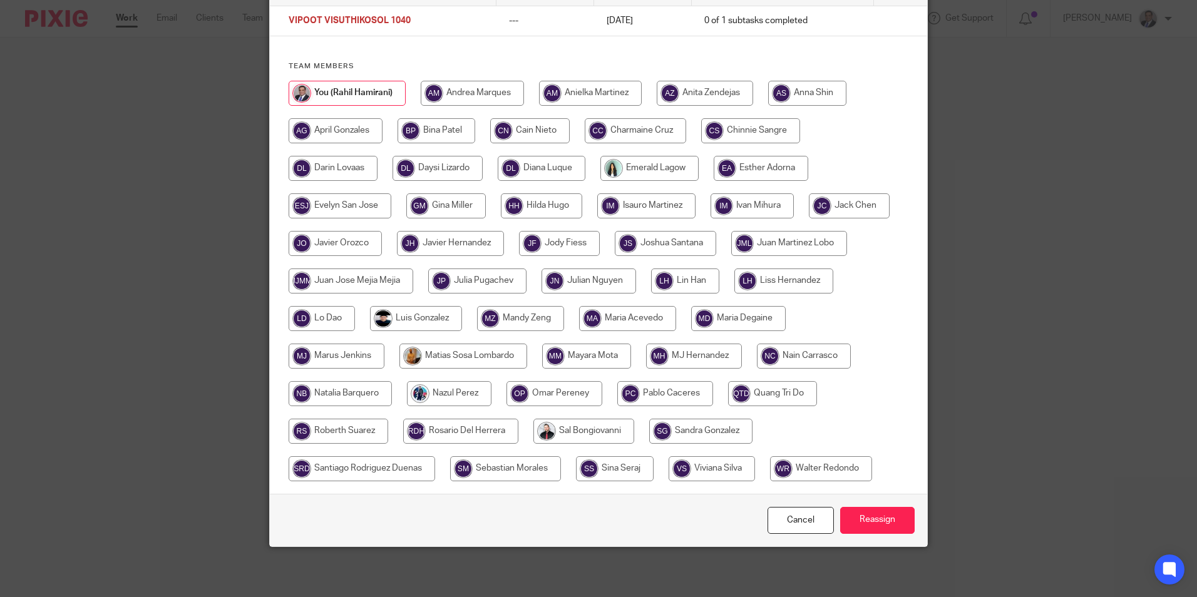
click at [664, 396] on input "radio" at bounding box center [665, 393] width 96 height 25
radio input "true"
click at [875, 518] on input "Reassign" at bounding box center [877, 520] width 75 height 27
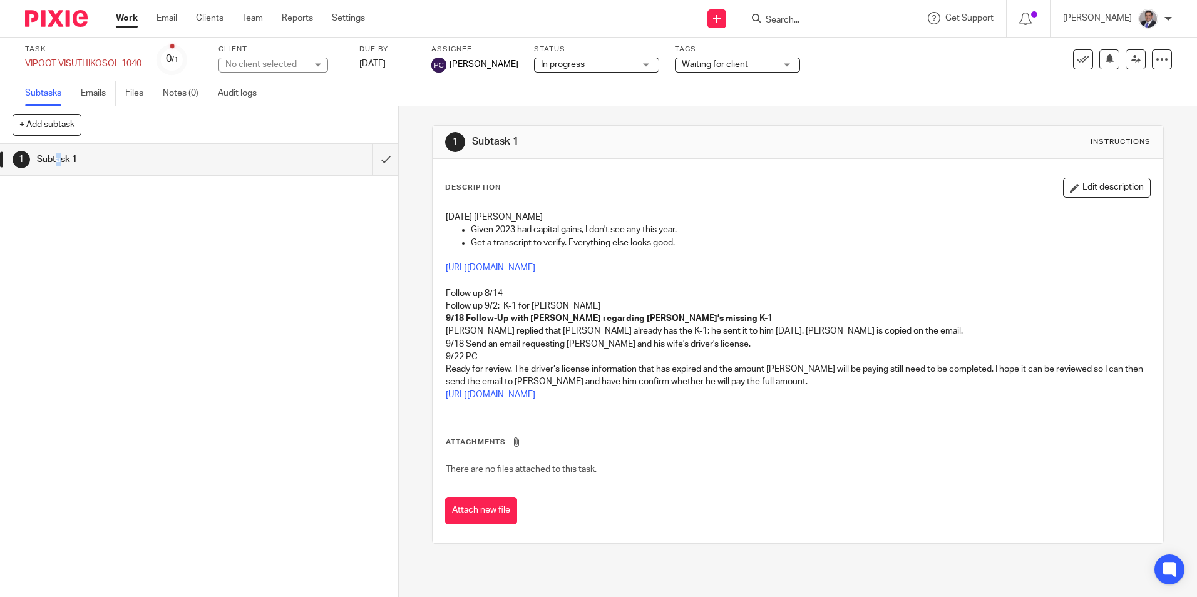
click at [60, 297] on div "1 Subtask 1" at bounding box center [199, 370] width 398 height 453
click at [128, 24] on link "Work" at bounding box center [127, 18] width 22 height 13
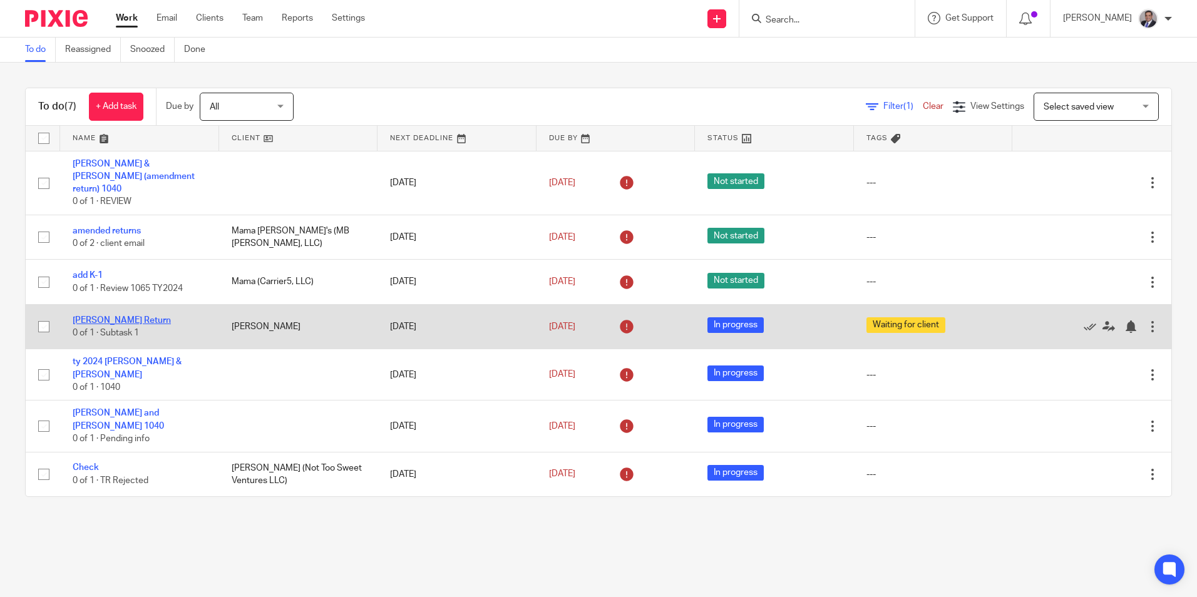
click at [137, 316] on link "[PERSON_NAME] Return" at bounding box center [122, 320] width 98 height 9
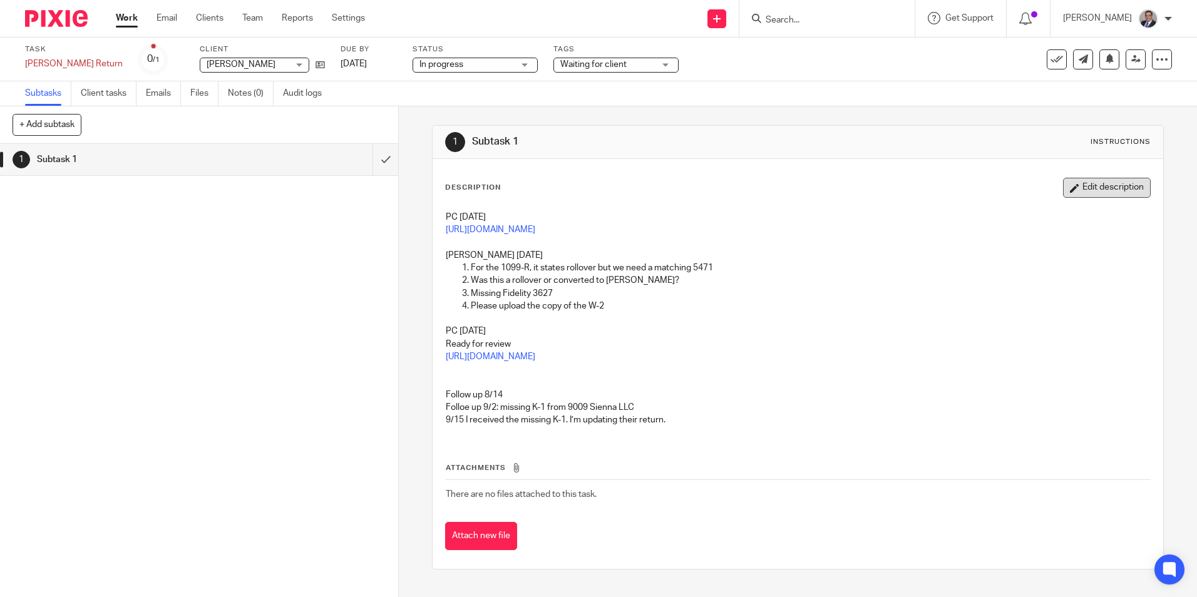
click at [1088, 191] on button "Edit description" at bounding box center [1107, 188] width 88 height 20
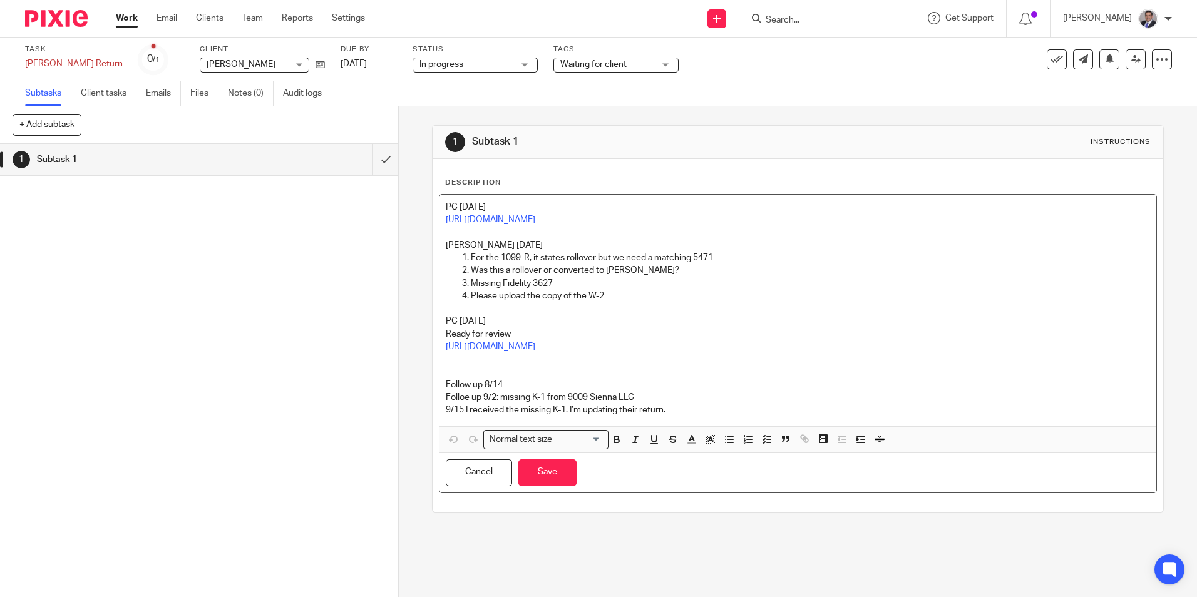
click at [440, 211] on div "PC 9/18/2025 https://3.basecamp.com/5341776/buckets/40002567/vaults/8052965125 …" at bounding box center [798, 311] width 716 height 232
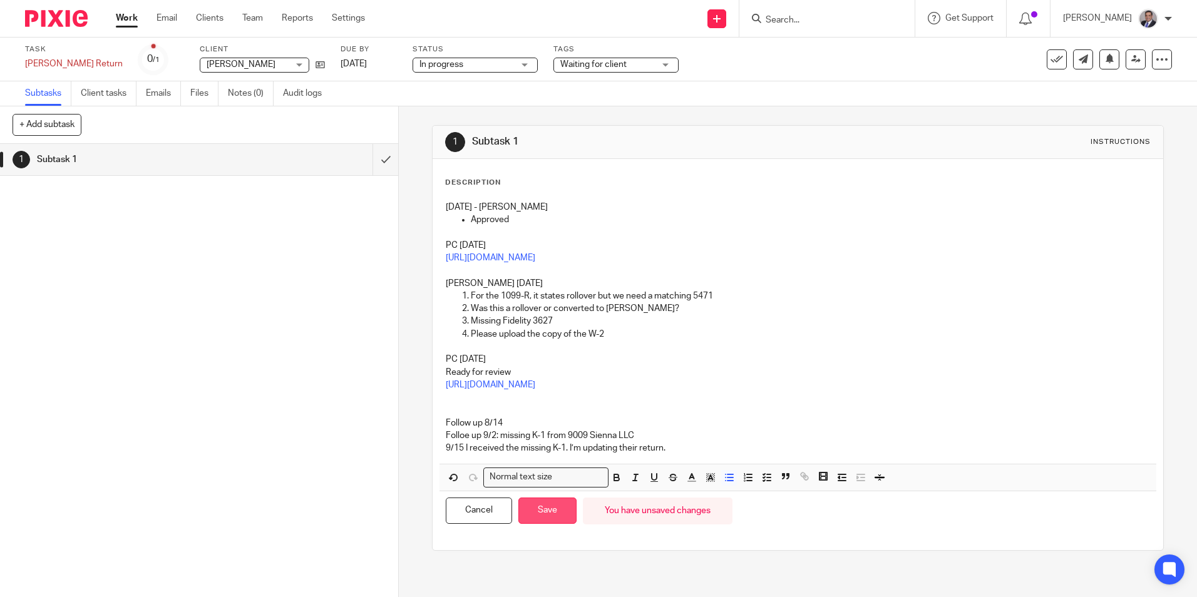
click at [536, 515] on button "Save" at bounding box center [547, 511] width 58 height 27
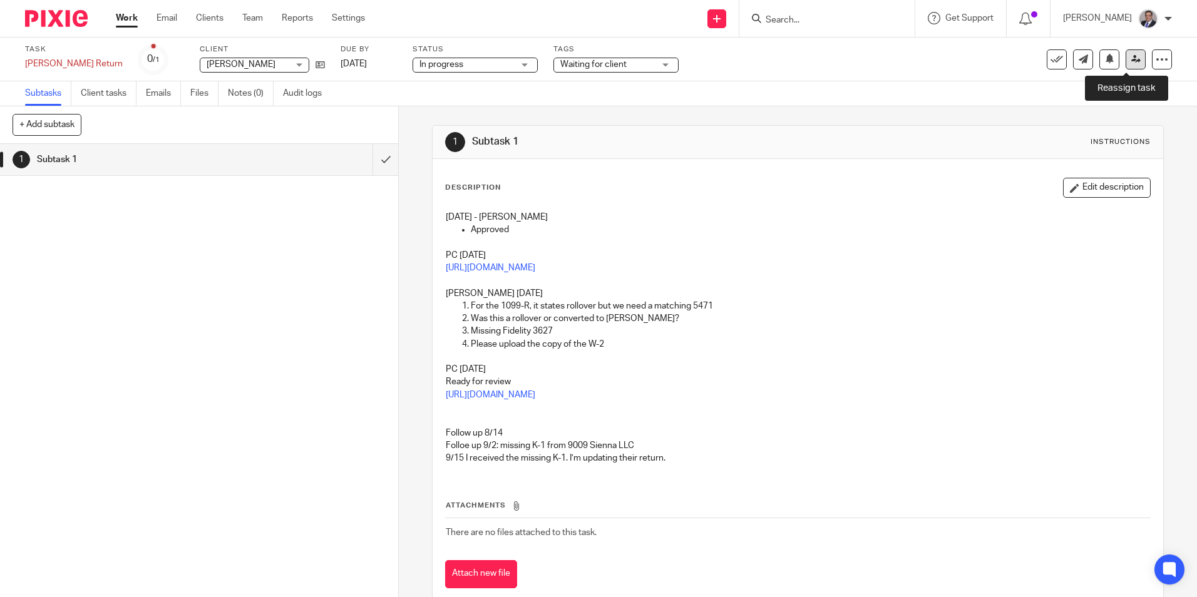
click at [1131, 60] on icon at bounding box center [1135, 58] width 9 height 9
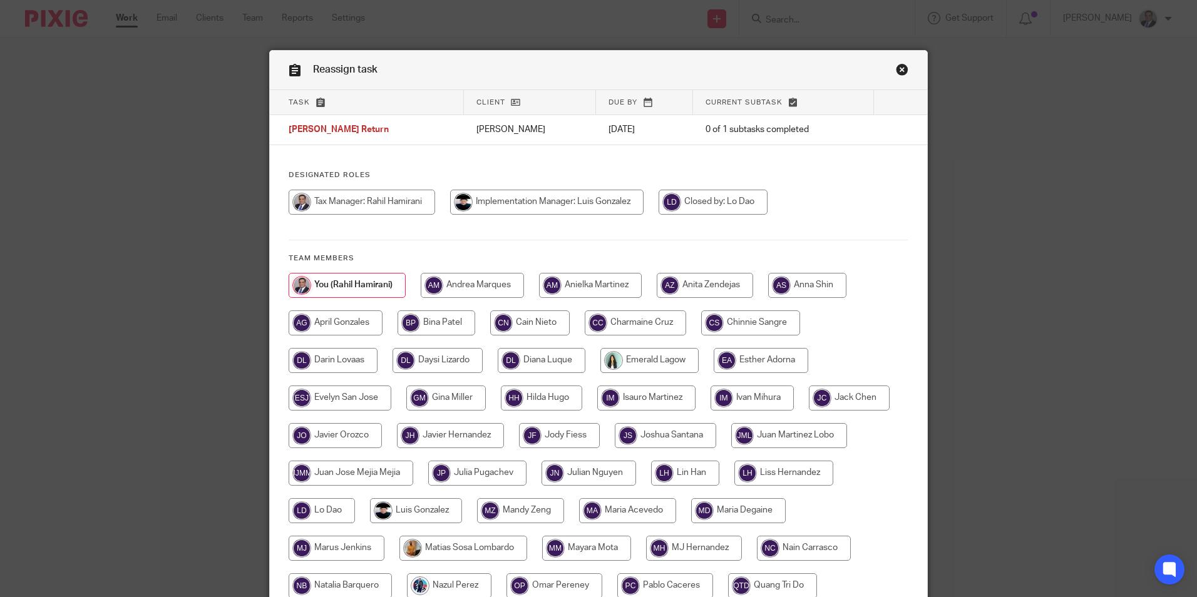
click at [898, 69] on link "Close this dialog window" at bounding box center [902, 71] width 13 height 17
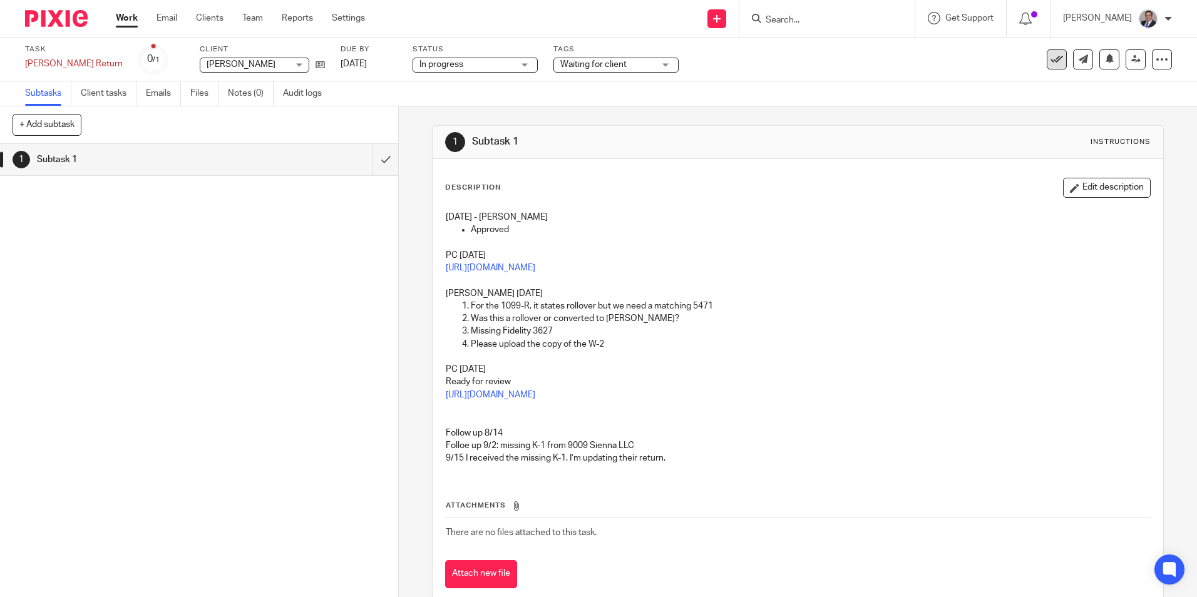
click at [1051, 61] on icon at bounding box center [1057, 59] width 13 height 13
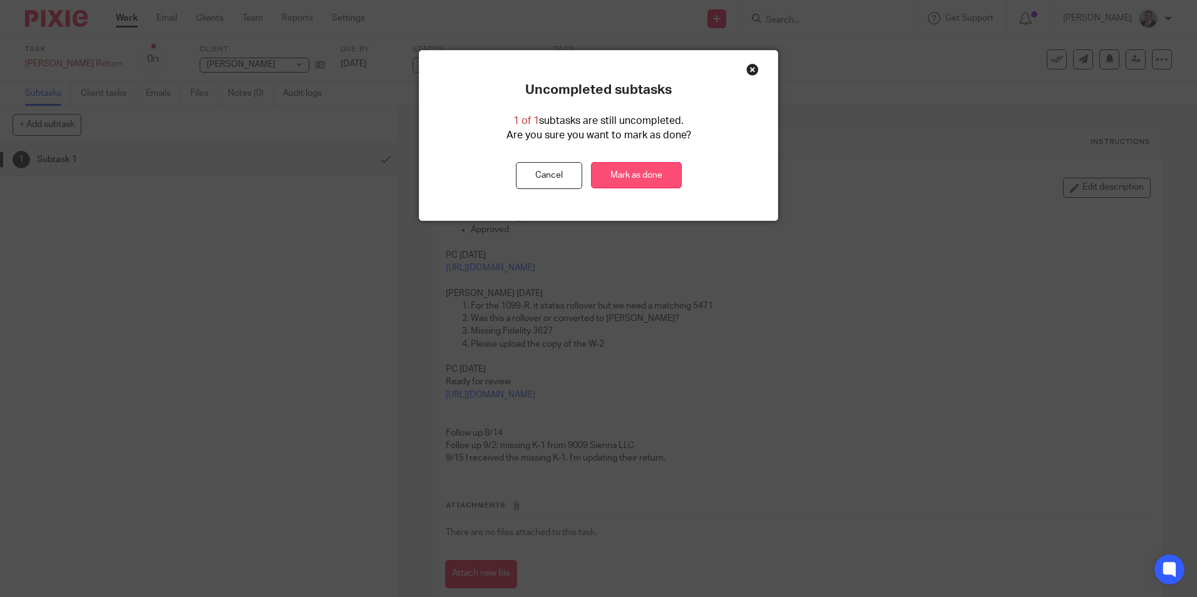
click at [613, 173] on link "Mark as done" at bounding box center [636, 175] width 91 height 27
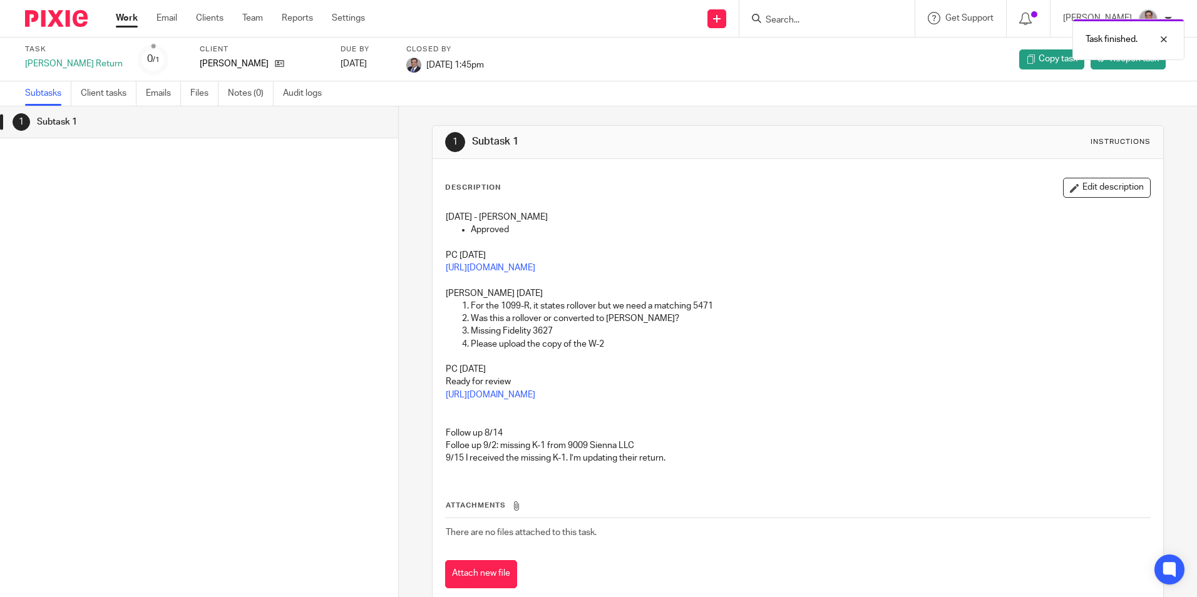
click at [123, 19] on link "Work" at bounding box center [127, 18] width 22 height 13
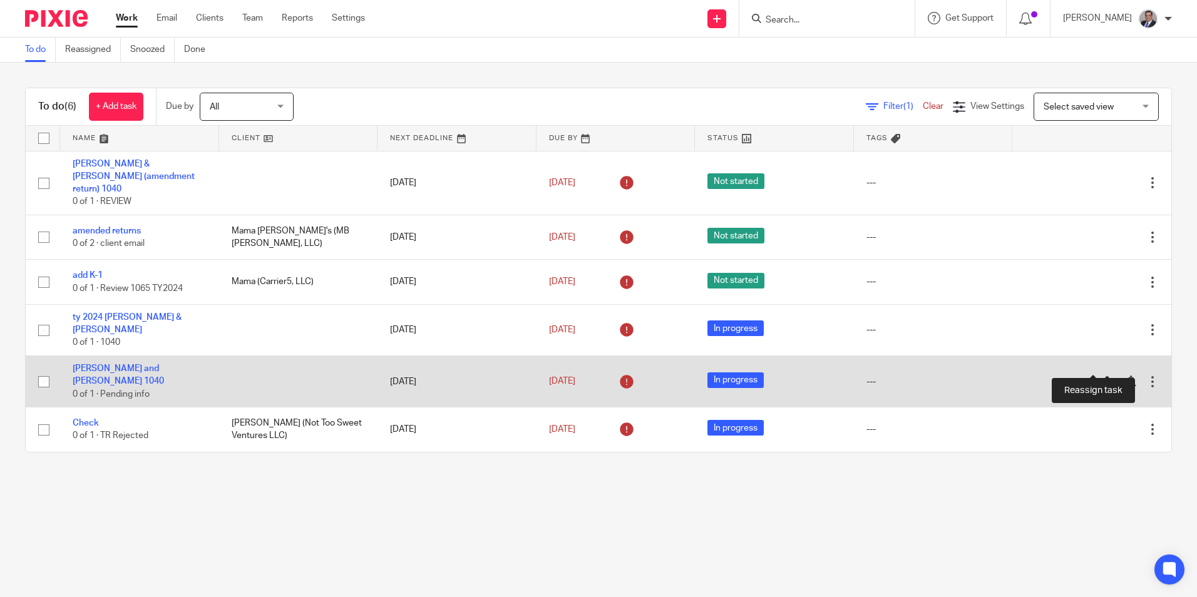
click at [1103, 376] on icon at bounding box center [1109, 382] width 13 height 13
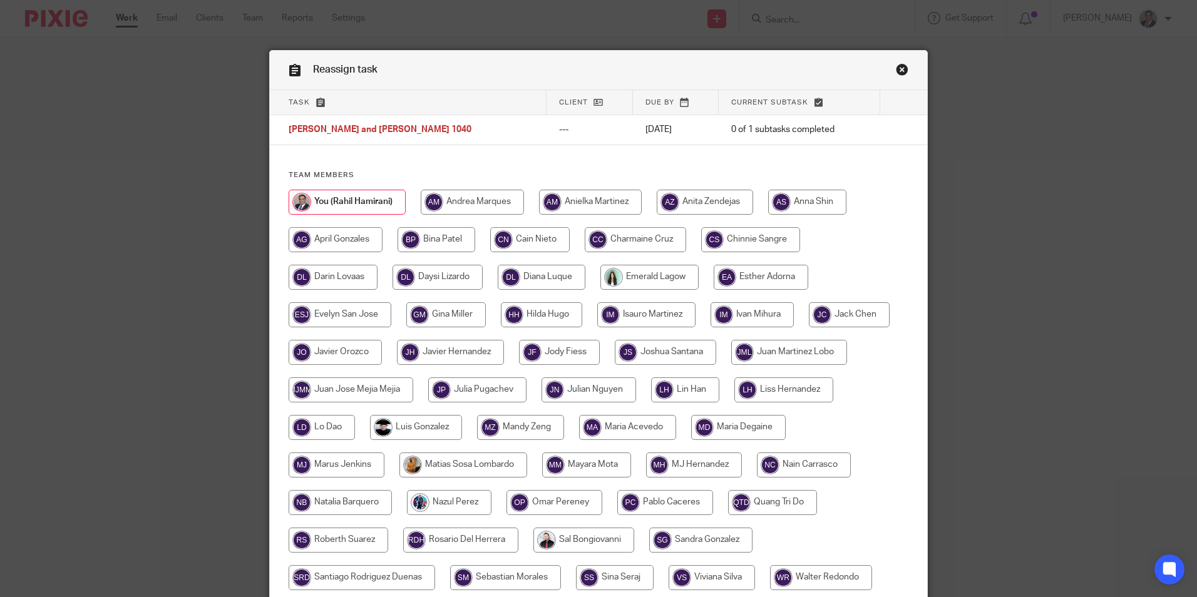
click at [897, 66] on link "Close this dialog window" at bounding box center [902, 71] width 13 height 17
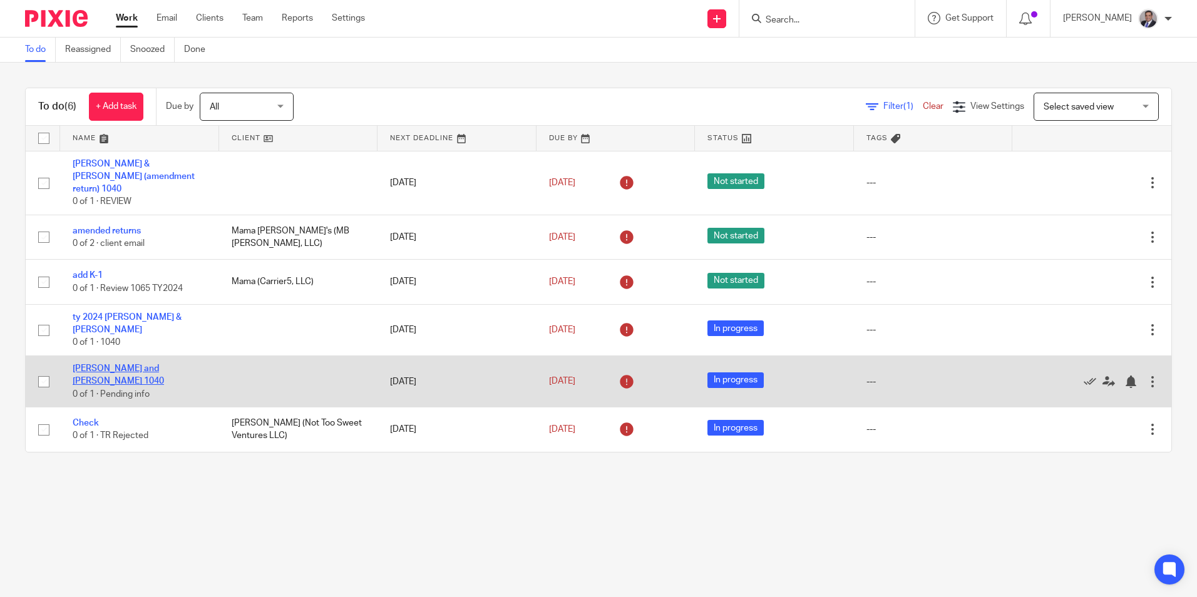
click at [138, 364] on link "[PERSON_NAME] and [PERSON_NAME] 1040" at bounding box center [118, 374] width 91 height 21
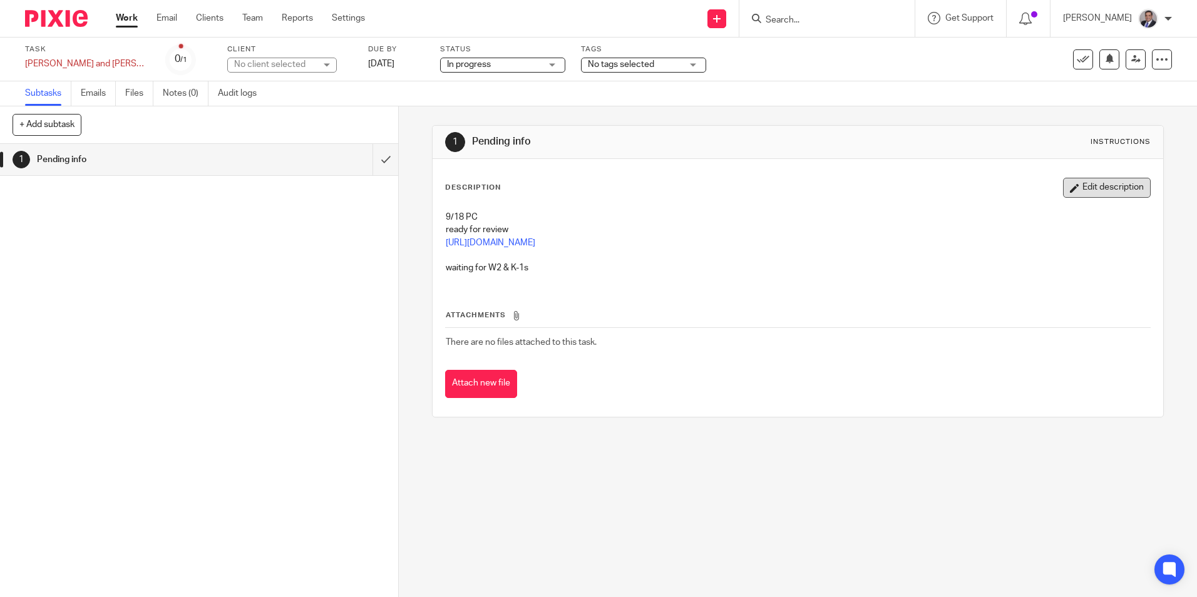
click at [1071, 189] on button "Edit description" at bounding box center [1107, 188] width 88 height 20
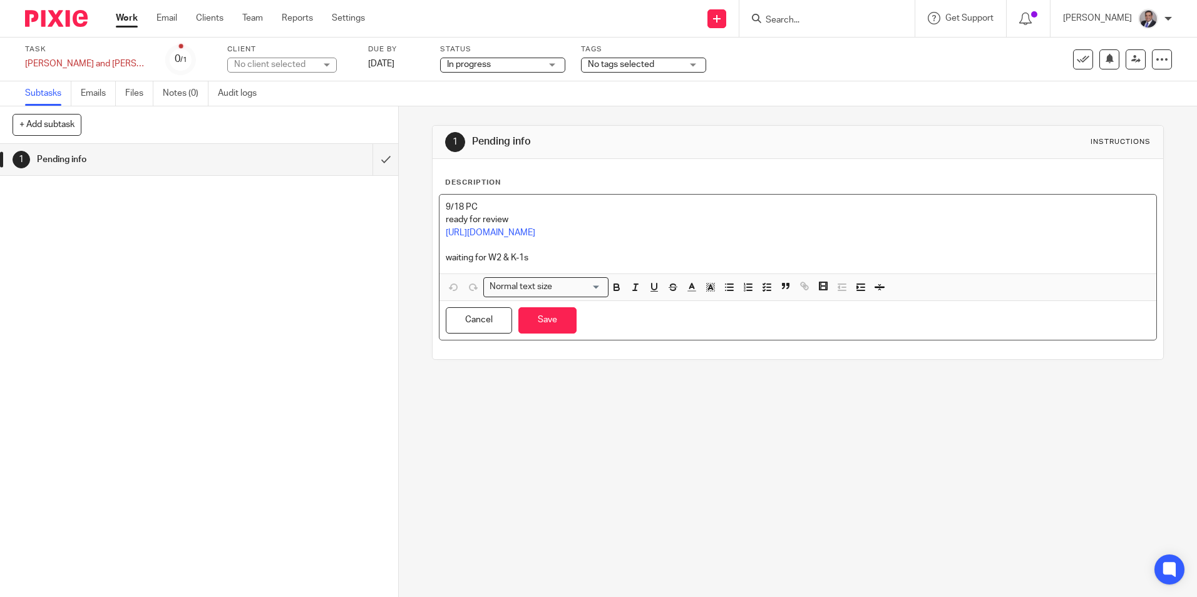
click at [446, 211] on p "9/18 PC" at bounding box center [798, 207] width 704 height 13
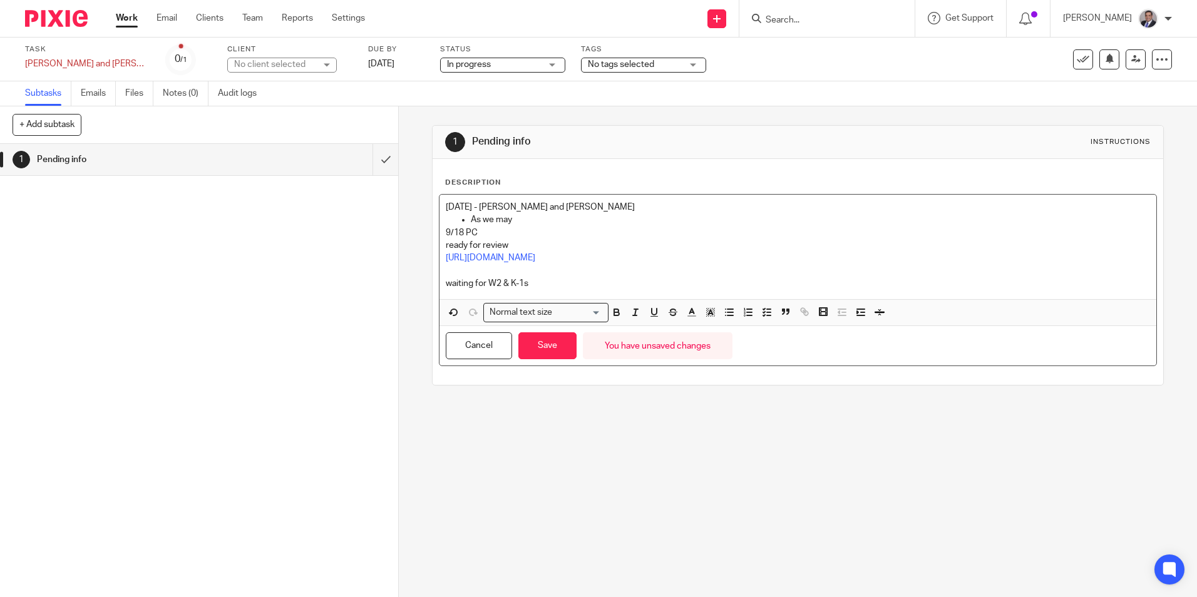
drag, startPoint x: 523, startPoint y: 234, endPoint x: 518, endPoint y: 225, distance: 9.6
click at [523, 234] on p "9/18 PC" at bounding box center [798, 233] width 704 height 13
click at [520, 219] on p "As we may" at bounding box center [810, 220] width 679 height 13
click at [530, 341] on button "Save" at bounding box center [547, 345] width 58 height 27
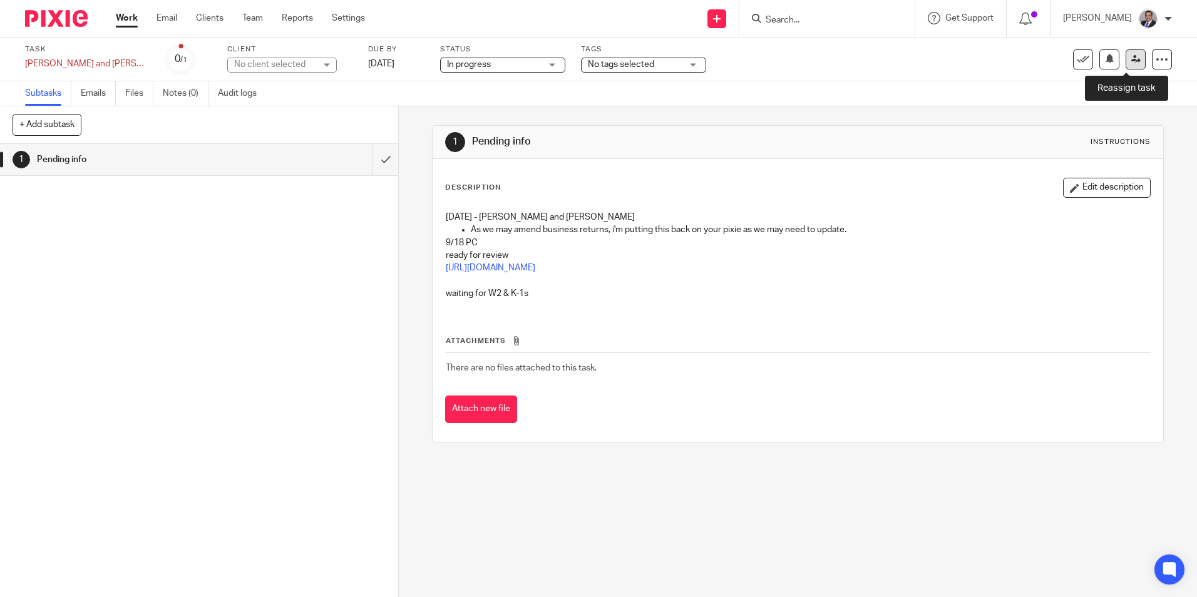
click at [1131, 59] on icon at bounding box center [1135, 58] width 9 height 9
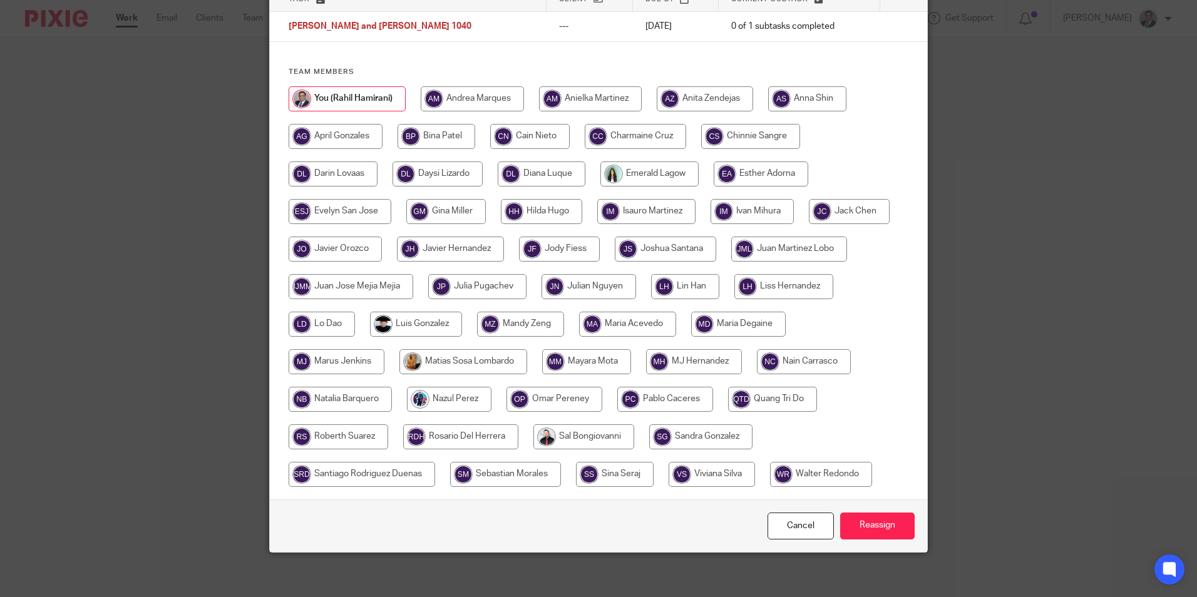
scroll to position [109, 0]
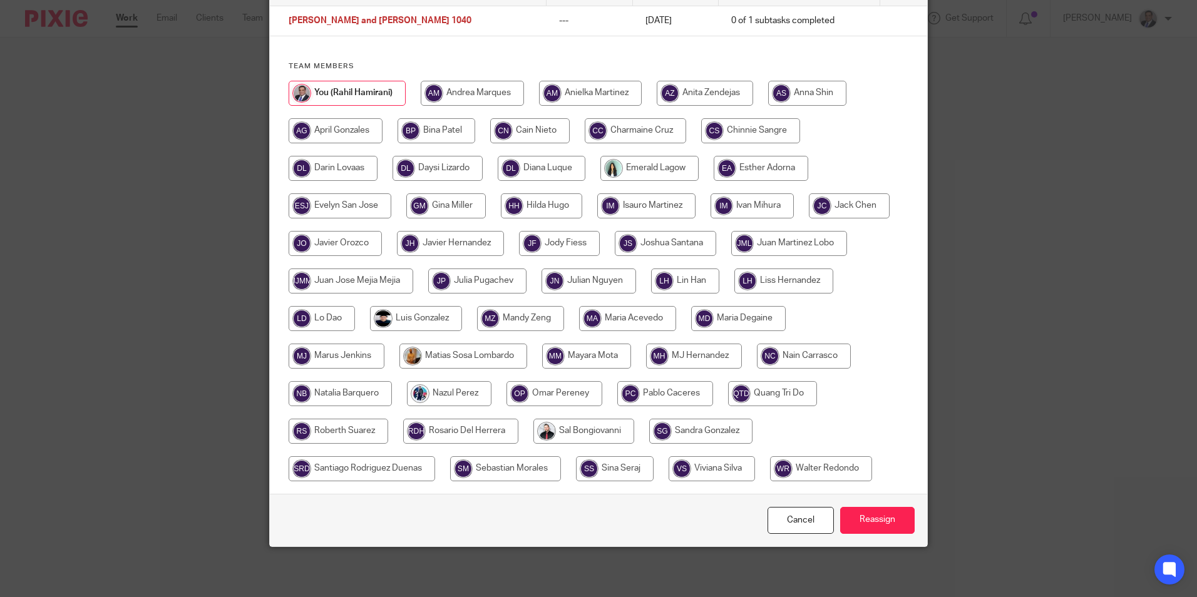
click at [640, 384] on input "radio" at bounding box center [665, 393] width 96 height 25
radio input "true"
click at [858, 523] on input "Reassign" at bounding box center [877, 520] width 75 height 27
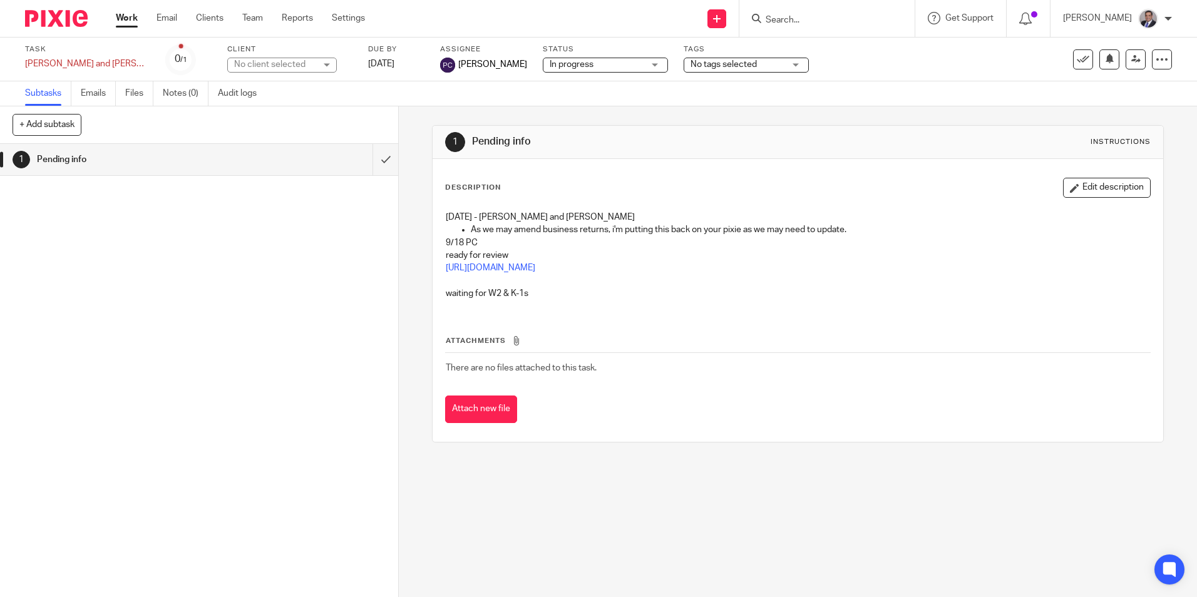
click at [117, 14] on link "Work" at bounding box center [127, 18] width 22 height 13
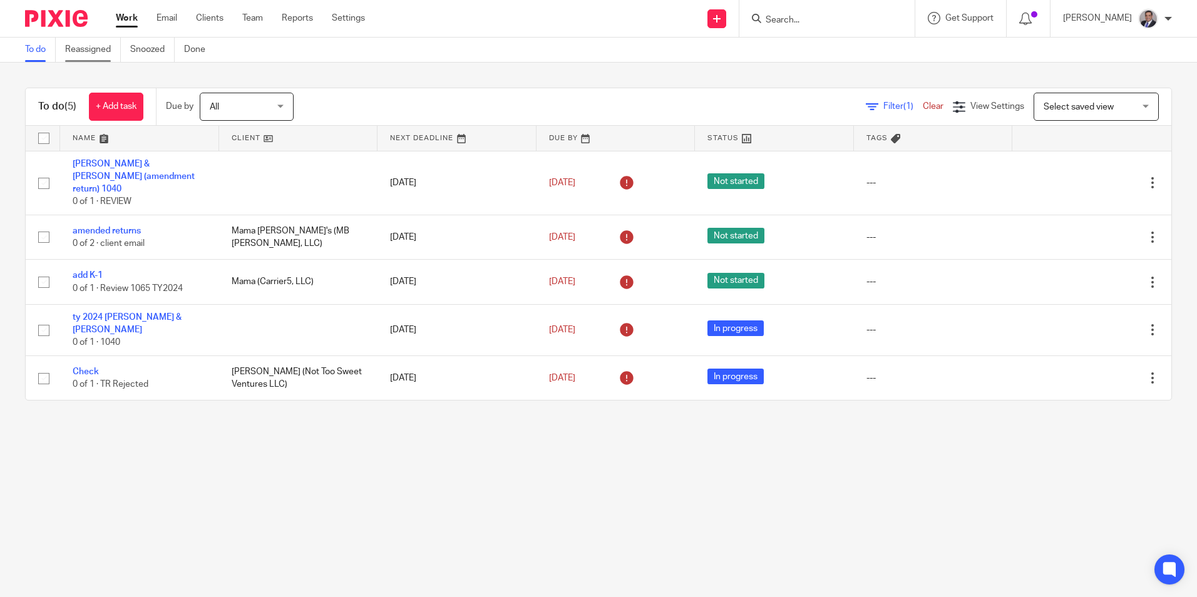
click at [78, 46] on link "Reassigned" at bounding box center [93, 50] width 56 height 24
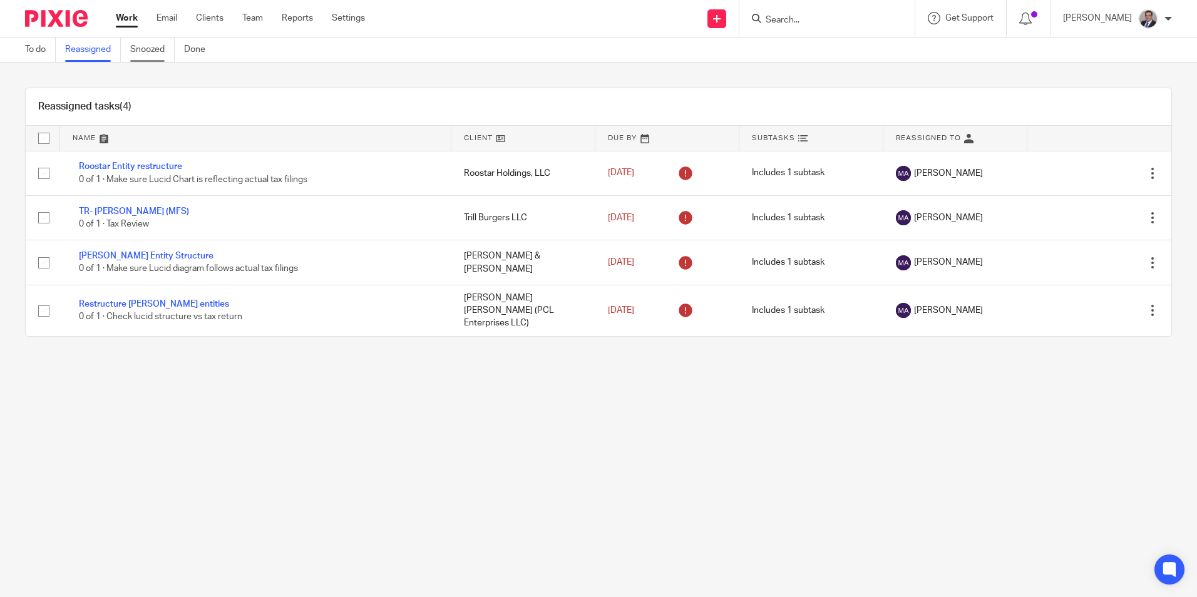
click at [163, 50] on link "Snoozed" at bounding box center [152, 50] width 44 height 24
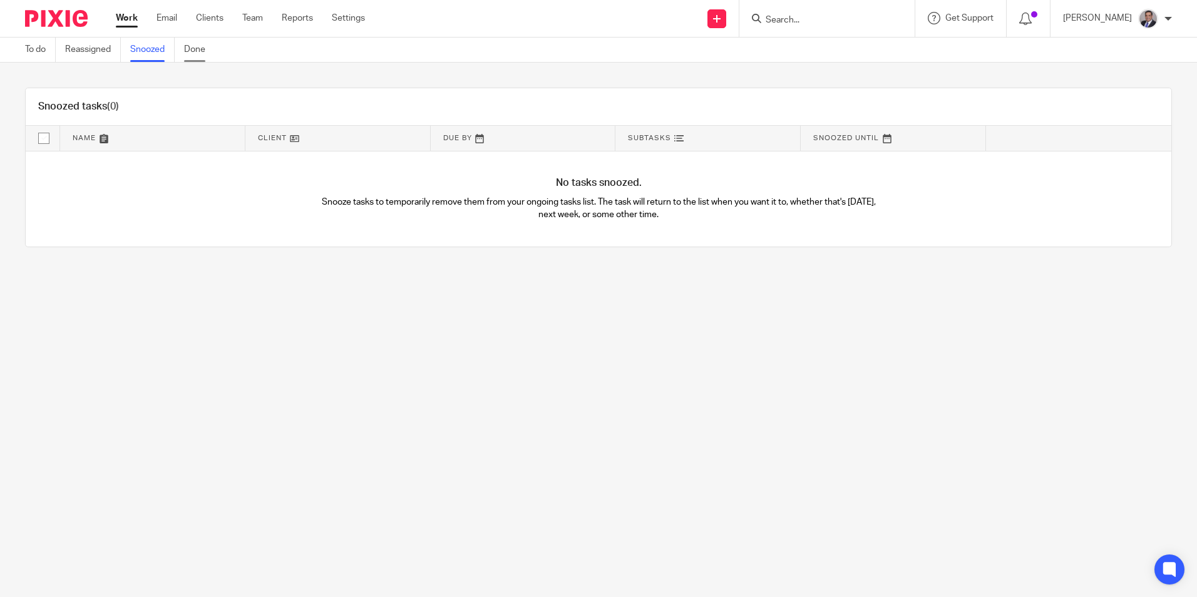
click at [203, 55] on link "Done" at bounding box center [199, 50] width 31 height 24
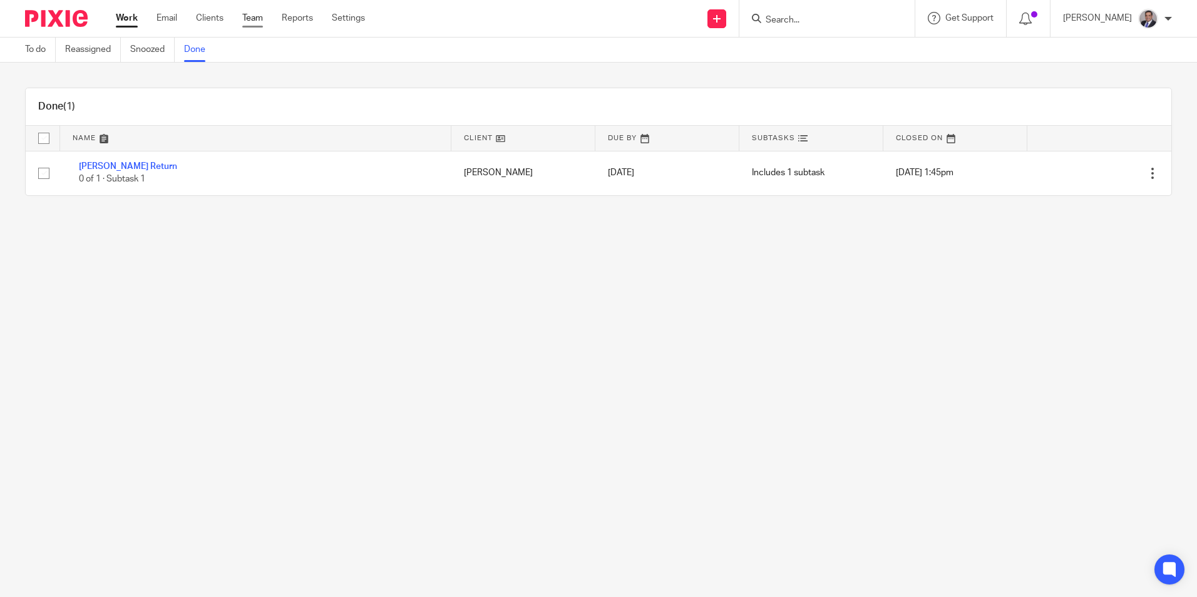
click at [248, 16] on link "Team" at bounding box center [252, 18] width 21 height 13
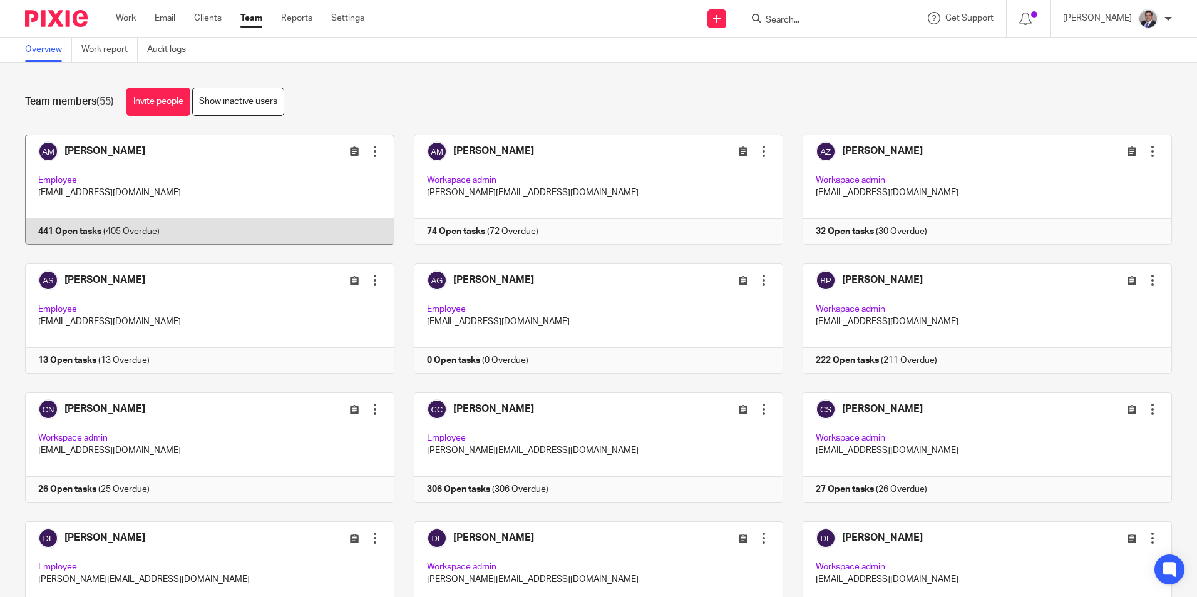
scroll to position [1240, 0]
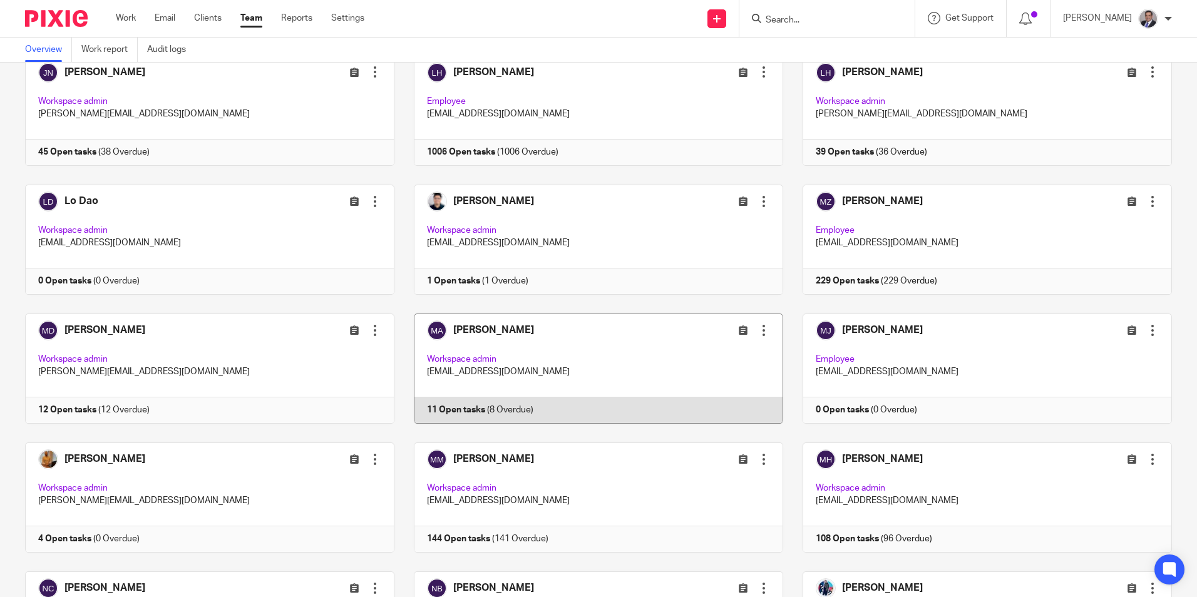
click at [502, 331] on link at bounding box center [588, 369] width 389 height 110
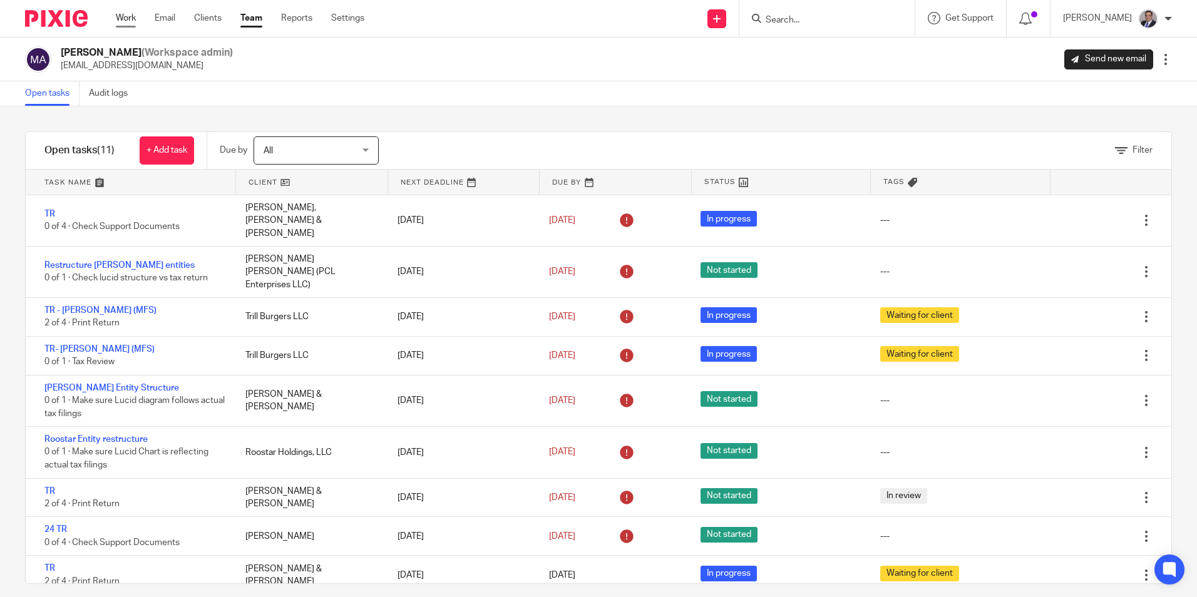
click at [132, 22] on link "Work" at bounding box center [126, 18] width 20 height 13
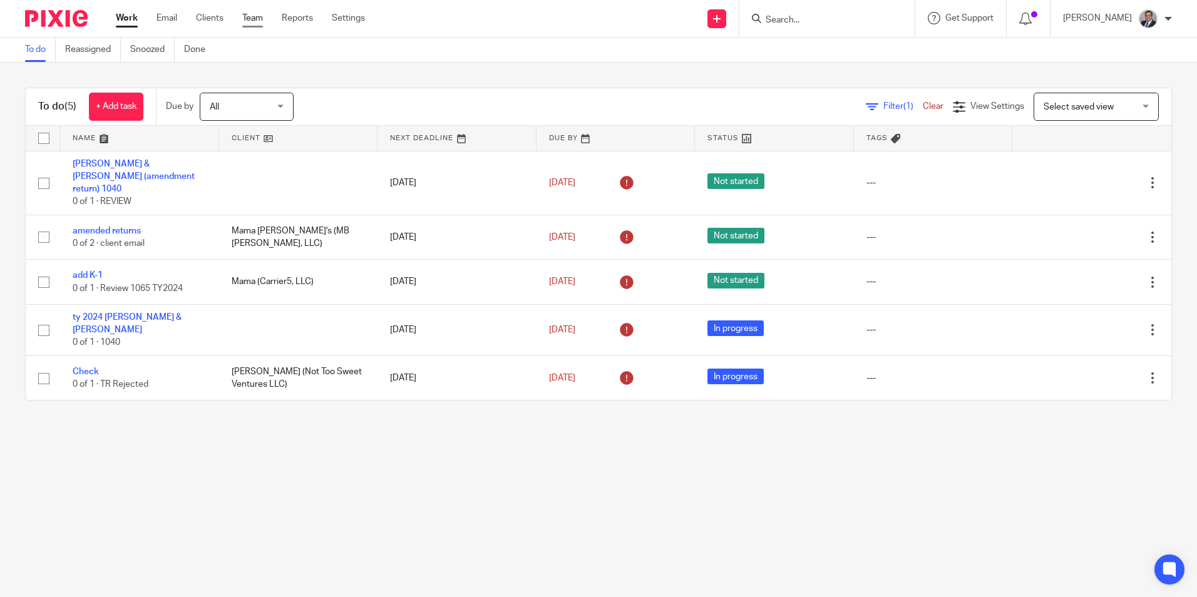
click at [259, 22] on link "Team" at bounding box center [252, 18] width 21 height 13
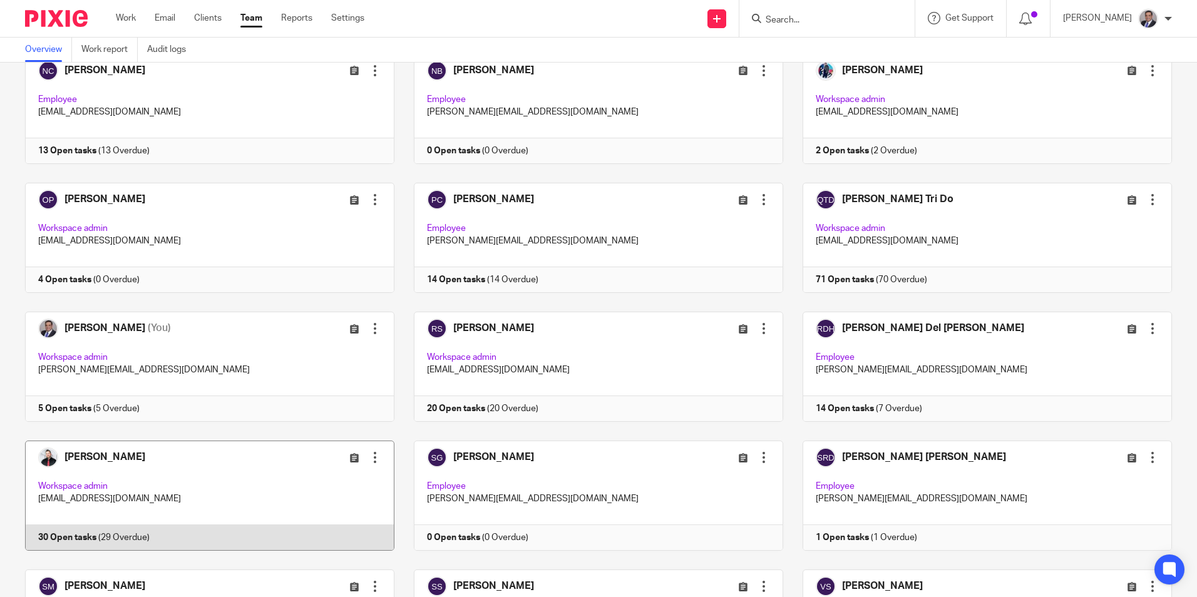
scroll to position [1690, 0]
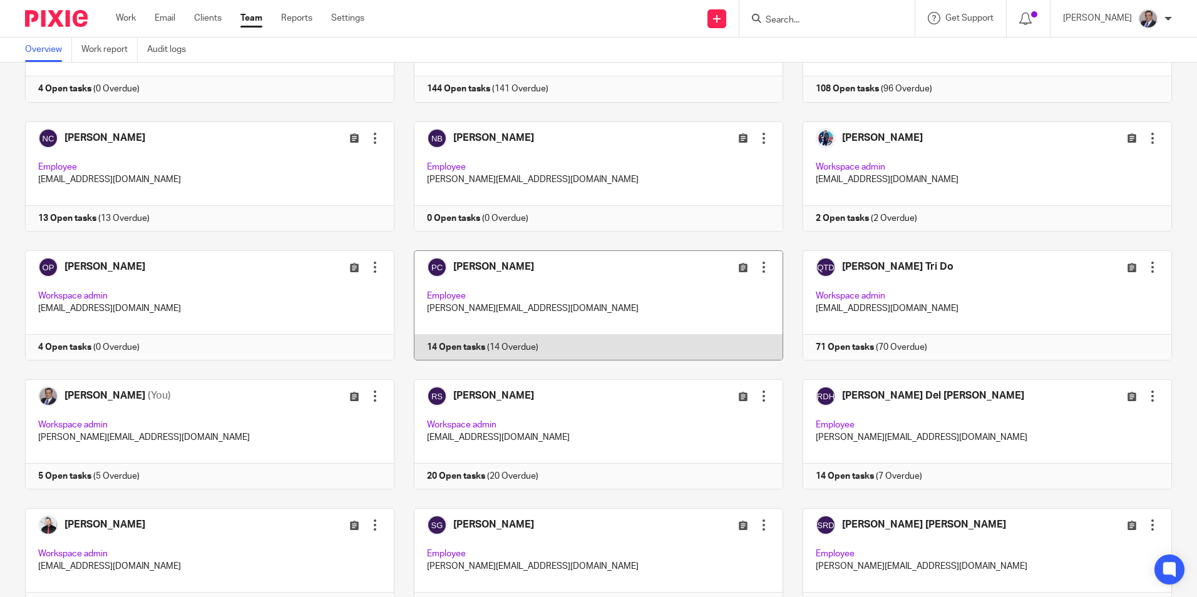
click at [502, 262] on link at bounding box center [588, 305] width 389 height 110
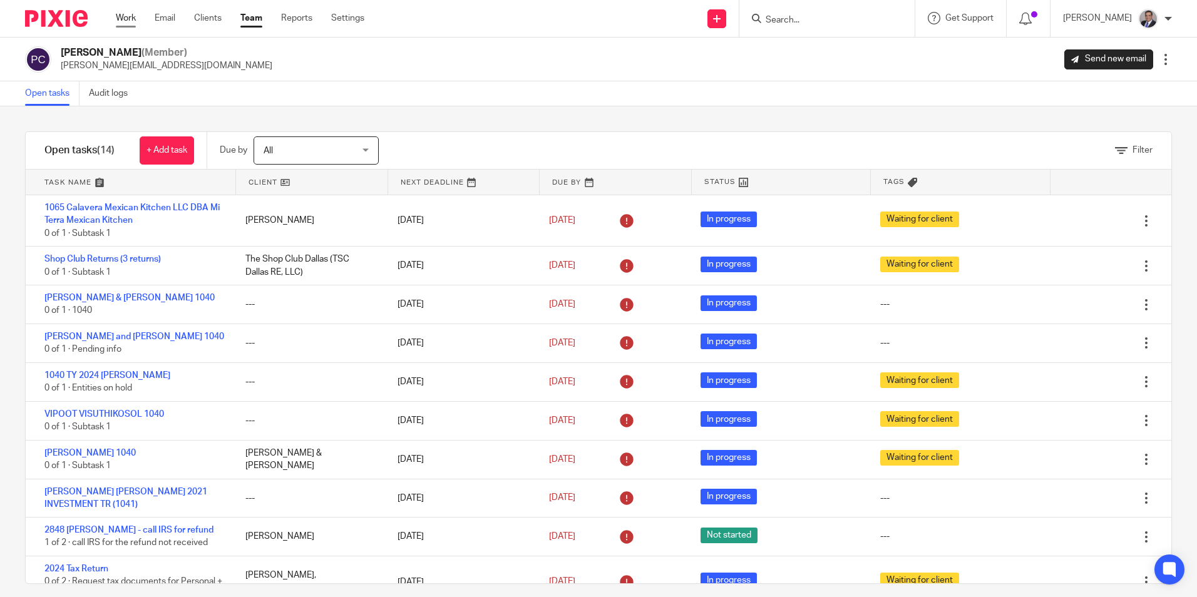
click at [125, 18] on link "Work" at bounding box center [126, 18] width 20 height 13
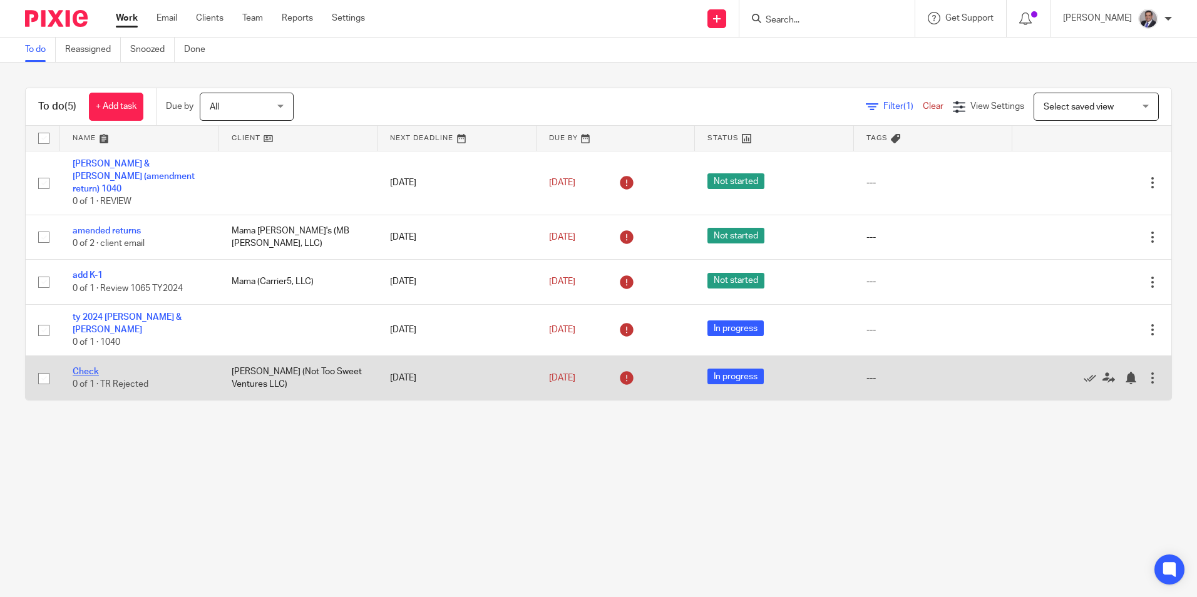
click at [92, 368] on link "Check" at bounding box center [86, 372] width 26 height 9
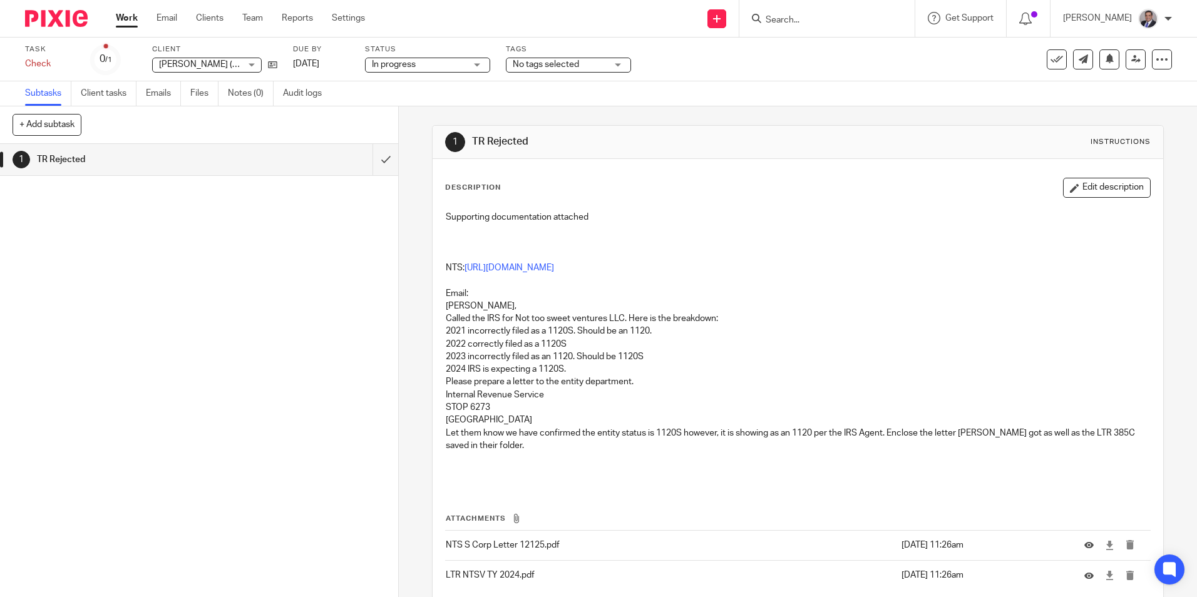
click at [123, 23] on link "Work" at bounding box center [127, 18] width 22 height 13
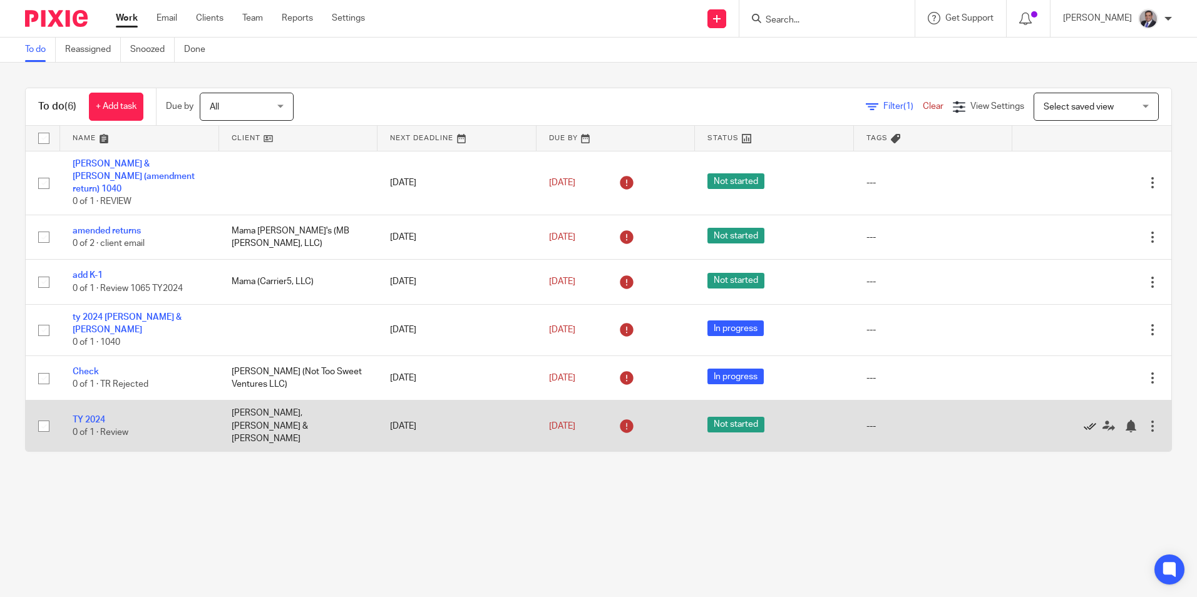
click at [1084, 420] on icon at bounding box center [1090, 426] width 13 height 13
